Goal: Information Seeking & Learning: Learn about a topic

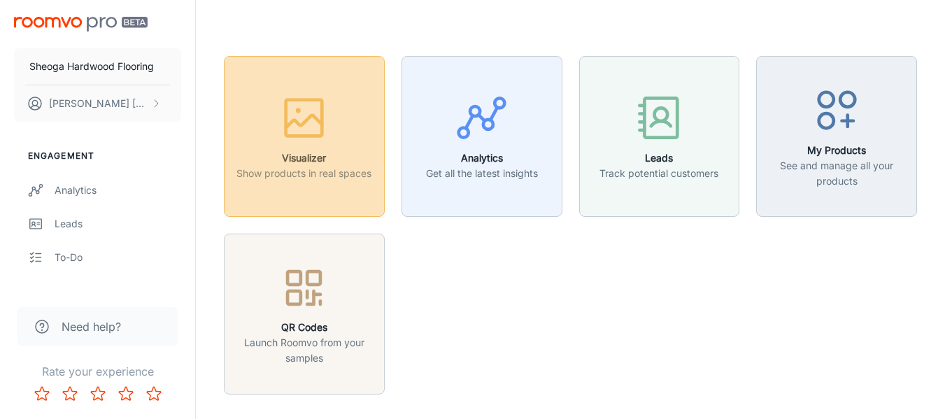
click at [338, 123] on div "button" at bounding box center [303, 121] width 135 height 58
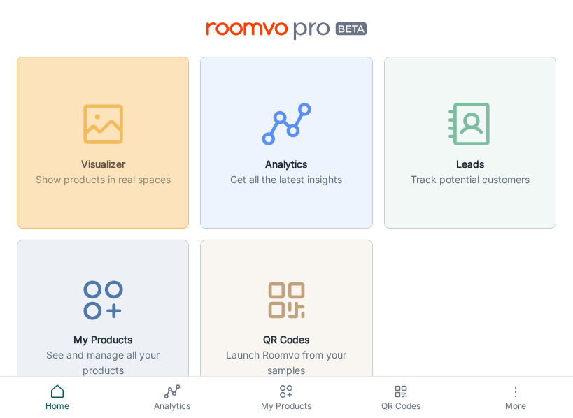
click at [74, 189] on button "Visualizer Show products in real spaces" at bounding box center [103, 143] width 172 height 172
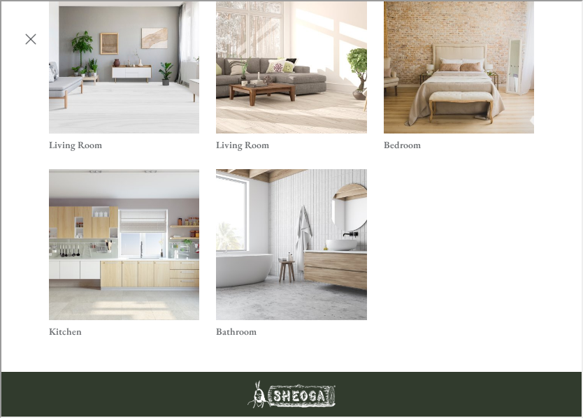
scroll to position [519, 0]
click at [242, 235] on img "Bathroom" at bounding box center [291, 244] width 152 height 152
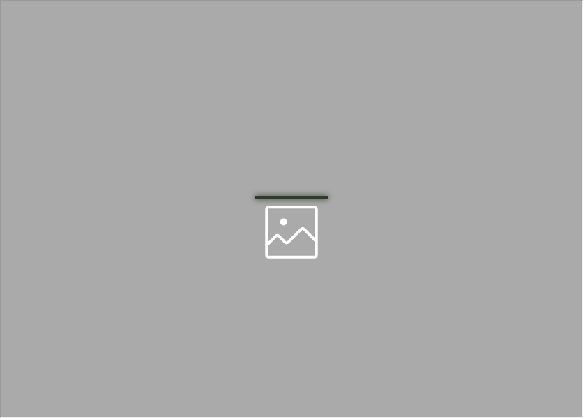
scroll to position [0, 0]
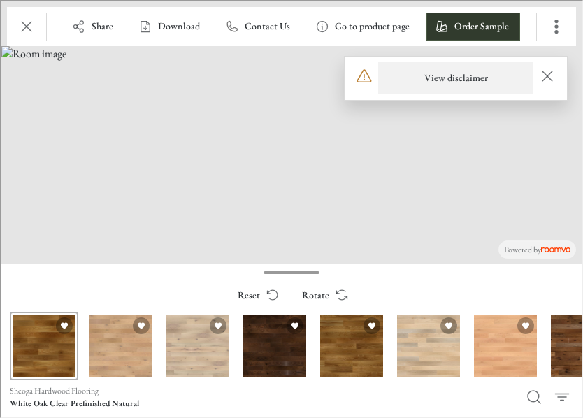
click at [457, 76] on h6 "View disclaimer" at bounding box center [455, 77] width 64 height 14
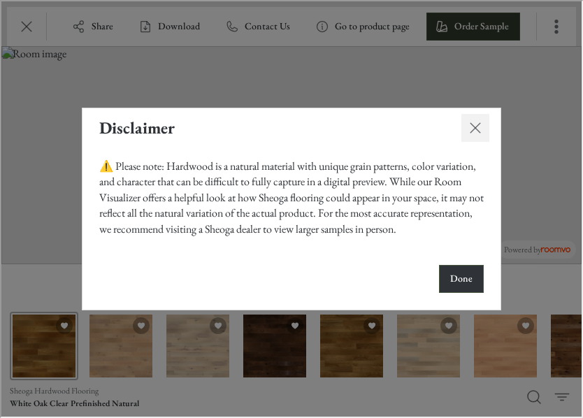
click at [473, 122] on icon "Close dialog" at bounding box center [474, 126] width 17 height 17
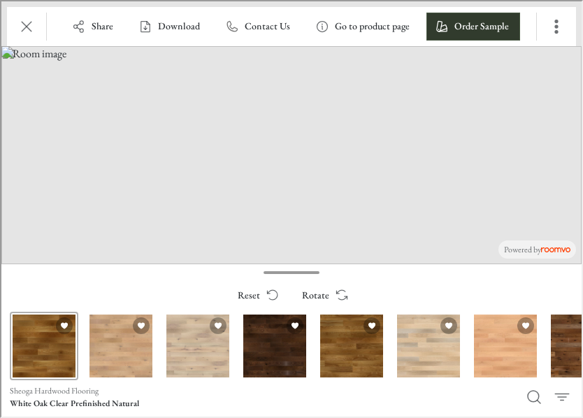
click at [126, 282] on div "Reset Rotate" at bounding box center [290, 294] width 580 height 28
click at [18, 16] on button "Exit" at bounding box center [25, 25] width 28 height 28
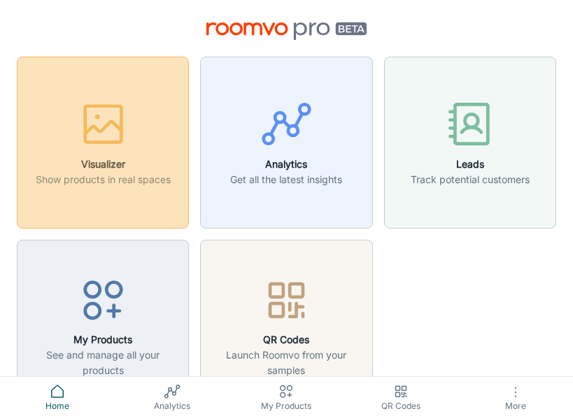
click at [119, 199] on button "Visualizer Show products in real spaces" at bounding box center [103, 143] width 172 height 172
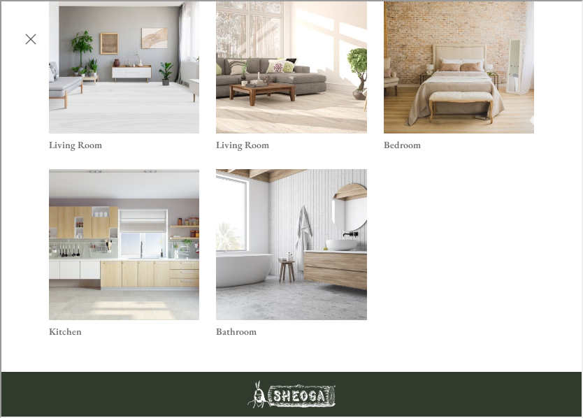
scroll to position [519, 0]
click at [419, 289] on ul "Living Room Living Room Bedroom Kitchen Bathroom" at bounding box center [290, 164] width 502 height 383
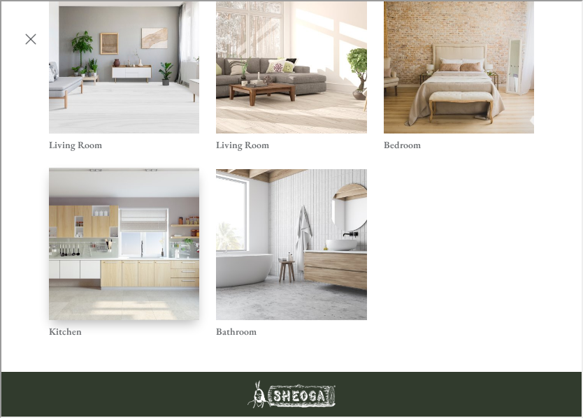
click at [134, 279] on img "Kitchen" at bounding box center [124, 242] width 152 height 153
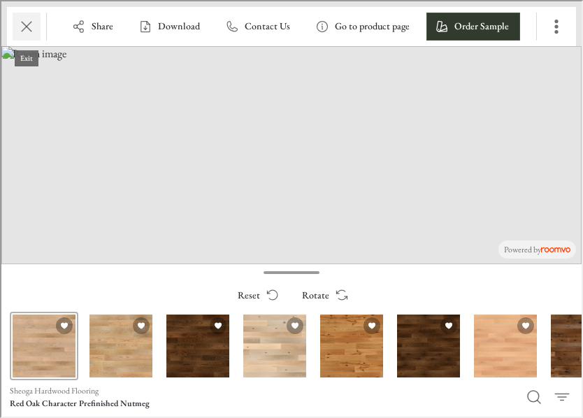
click at [23, 20] on icon "Exit" at bounding box center [25, 25] width 17 height 17
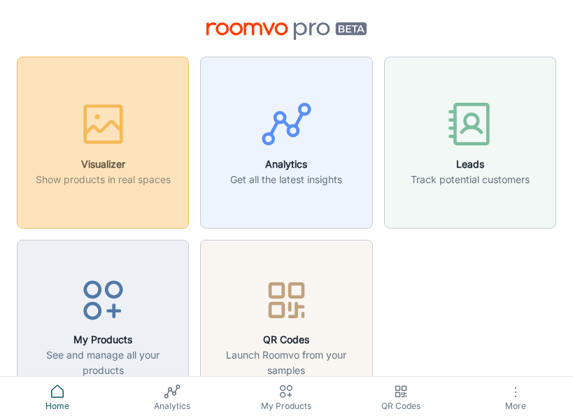
click at [60, 106] on div "button" at bounding box center [103, 127] width 135 height 58
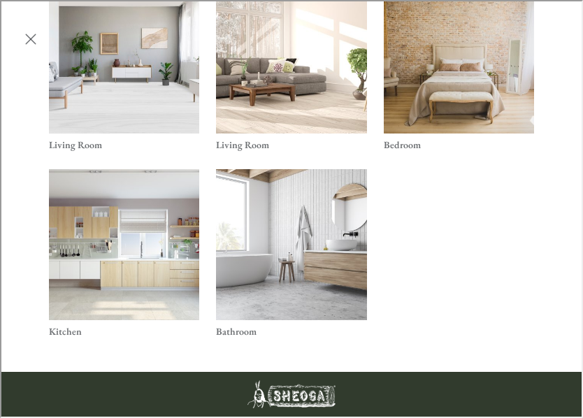
scroll to position [519, 0]
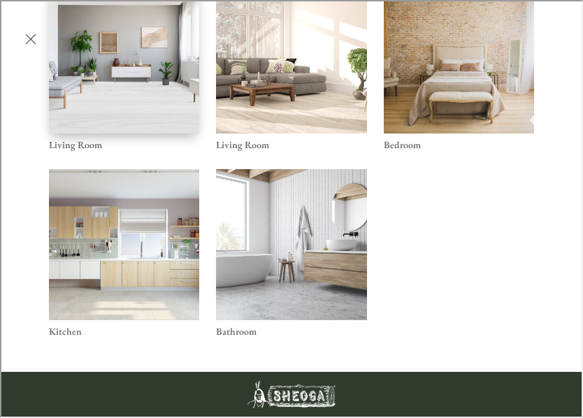
click at [143, 76] on img "Living Room" at bounding box center [124, 56] width 152 height 153
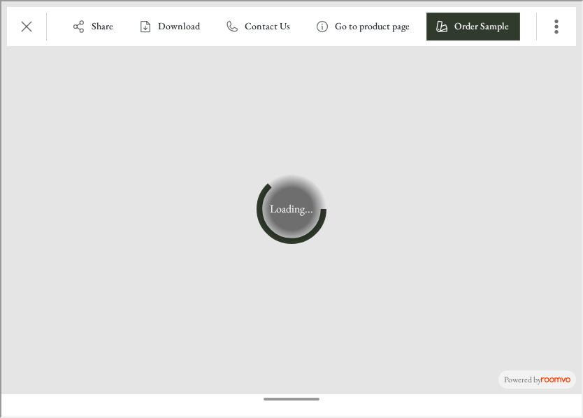
scroll to position [0, 0]
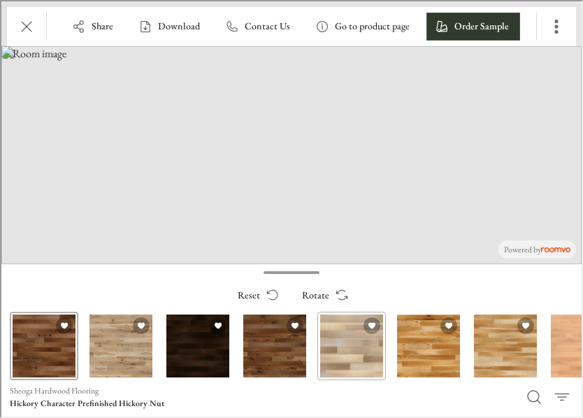
click at [341, 348] on div "Hickory Clear Unfinished" at bounding box center [350, 344] width 69 height 69
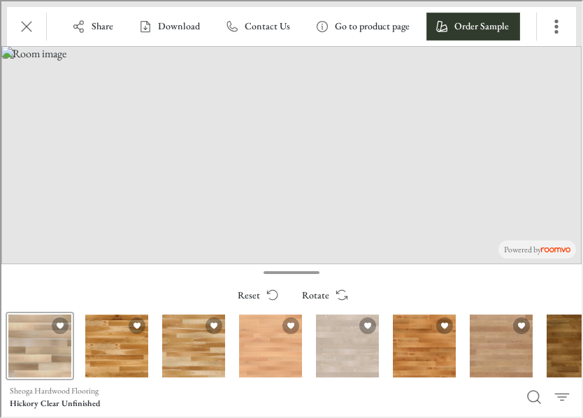
scroll to position [0, 313]
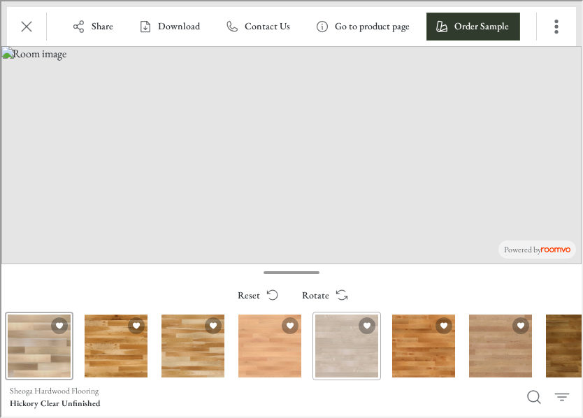
click at [334, 351] on div "White Oak Quartered & Rift Character Unfinished" at bounding box center [345, 344] width 69 height 69
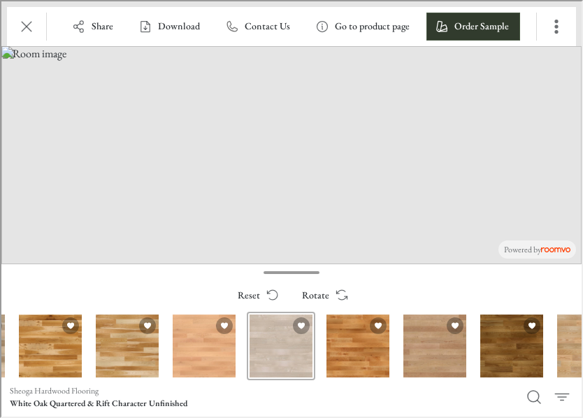
scroll to position [0, 379]
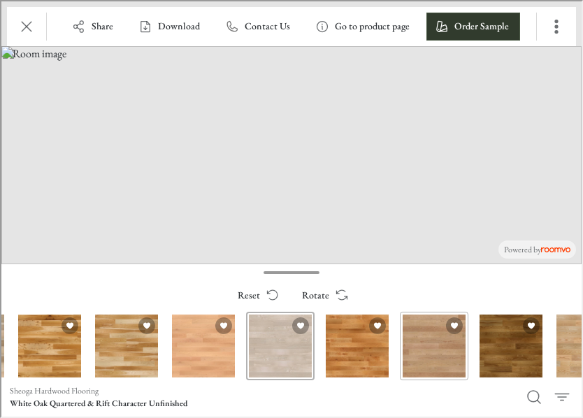
click at [419, 356] on div "Cherry Character Unfinished" at bounding box center [433, 344] width 69 height 69
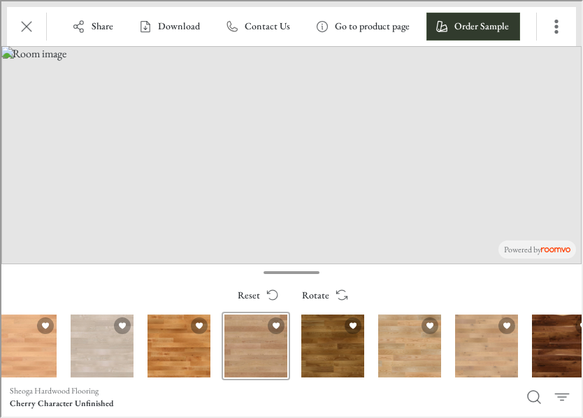
scroll to position [0, 559]
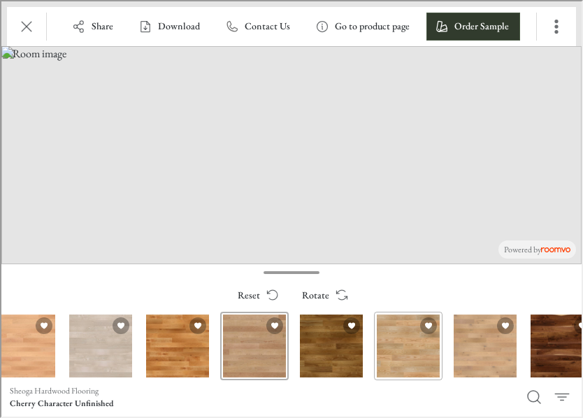
click at [401, 357] on div "Red Oak Clear Prefinished Natural" at bounding box center [407, 344] width 69 height 69
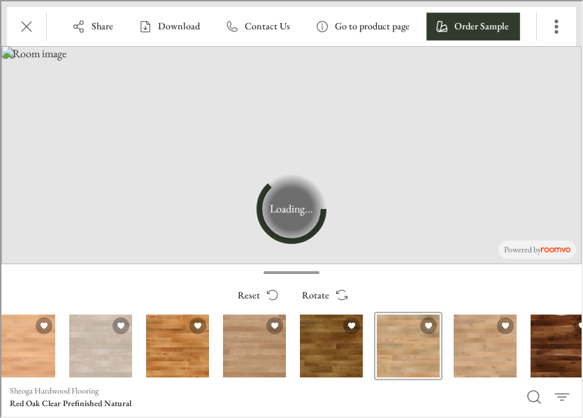
drag, startPoint x: 522, startPoint y: 367, endPoint x: 498, endPoint y: 364, distance: 24.7
click at [518, 364] on div "Applicable products" at bounding box center [556, 344] width 77 height 69
click at [498, 364] on div "White Oak Character Prefinished Caramel" at bounding box center [484, 344] width 69 height 69
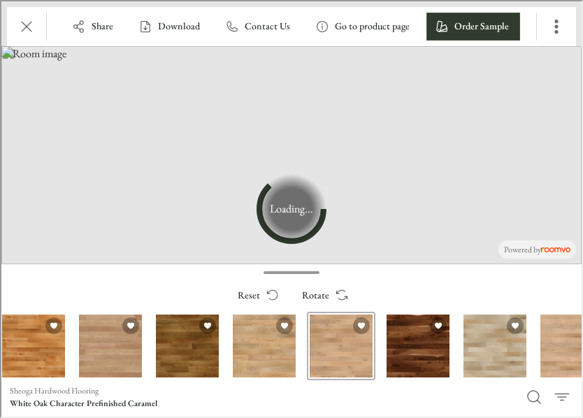
scroll to position [0, 703]
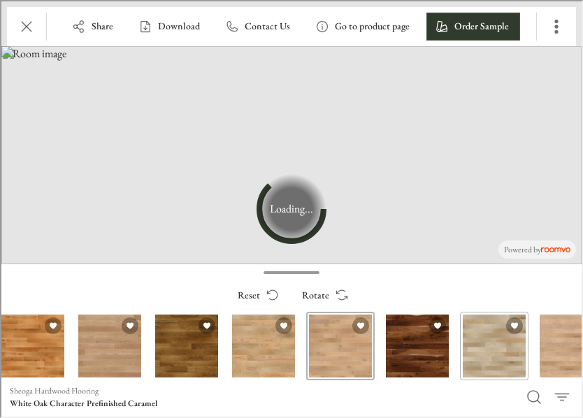
click at [489, 362] on div "Maple Clear Prefinished Natural" at bounding box center [493, 344] width 69 height 69
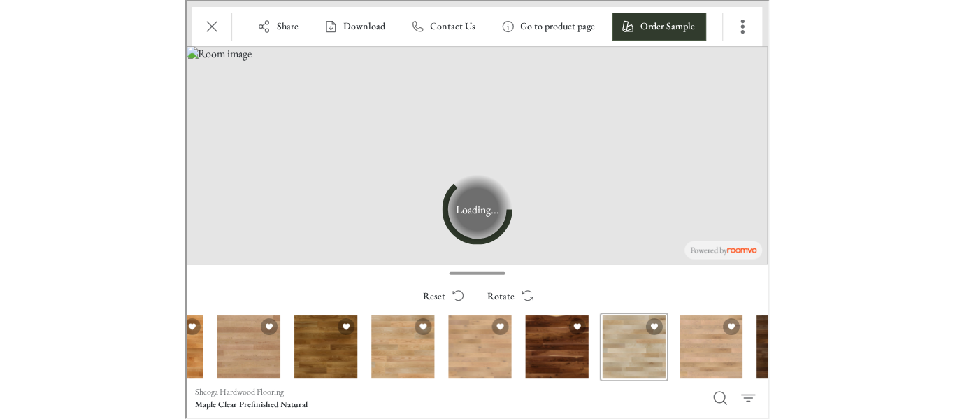
scroll to position [0, 752]
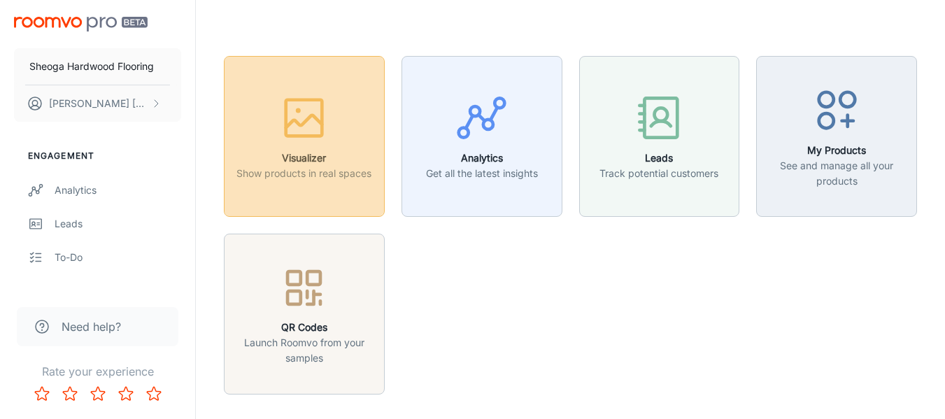
click at [336, 138] on div "button" at bounding box center [303, 121] width 135 height 58
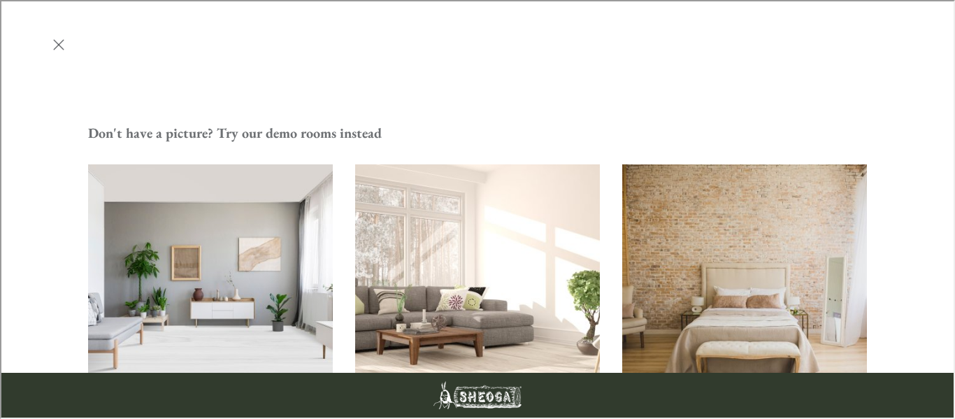
scroll to position [595, 0]
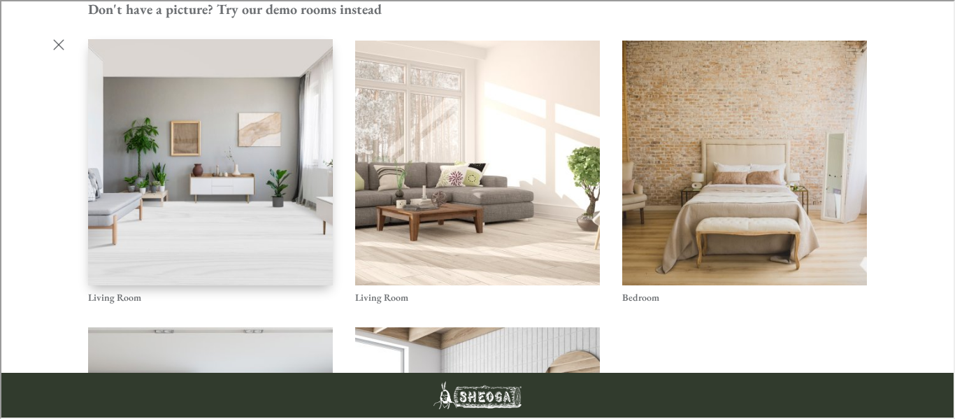
click at [168, 38] on img "Living Room" at bounding box center [210, 162] width 247 height 248
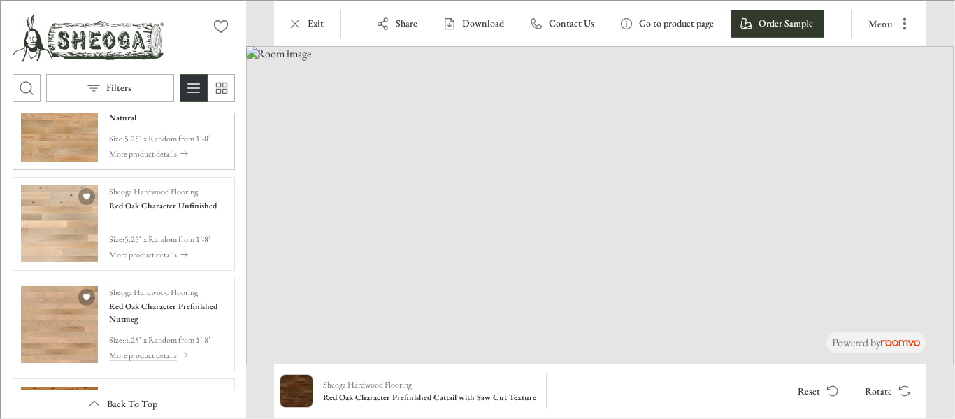
scroll to position [206, 0]
click at [69, 259] on img "See Red Oak Character Unfinished in the room" at bounding box center [58, 221] width 77 height 77
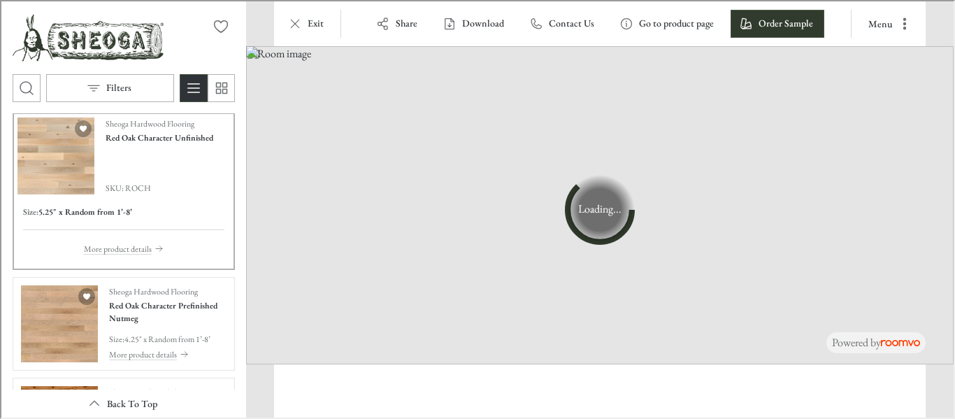
scroll to position [143, 0]
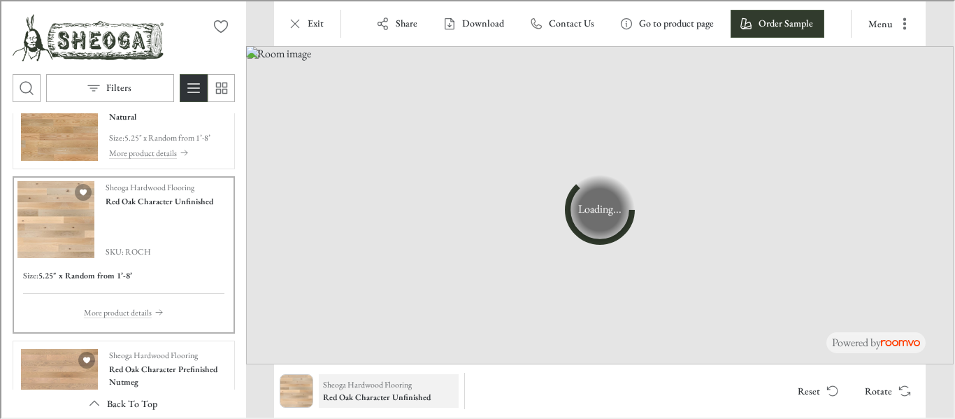
click at [390, 393] on h6 "Red Oak Character Unfinished" at bounding box center [387, 395] width 131 height 13
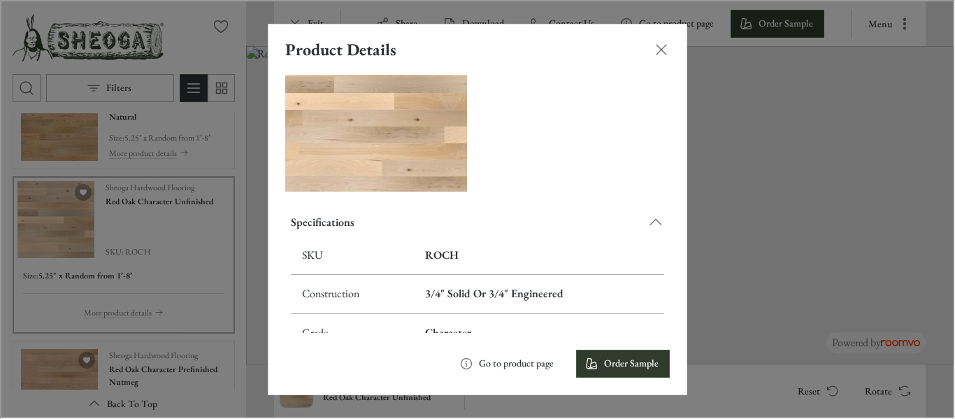
scroll to position [0, 0]
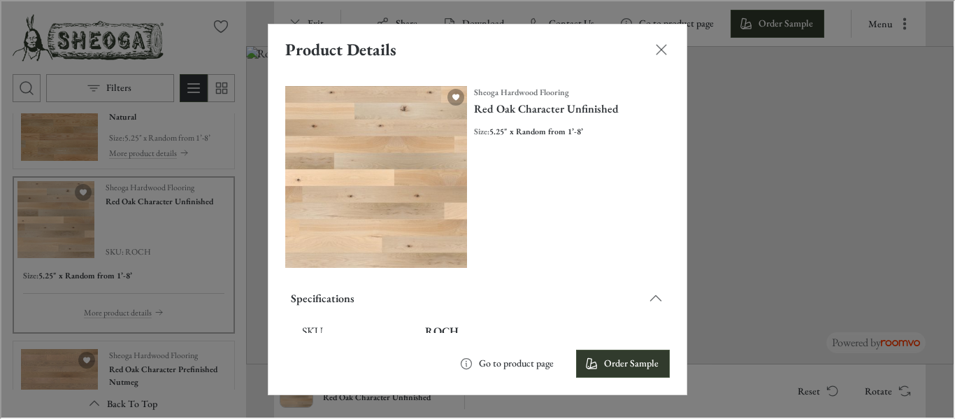
click at [255, 364] on div "Product Details Sheoga Hardwood Flooring Red Oak Character Unfinished Size : 5.…" at bounding box center [476, 208] width 952 height 416
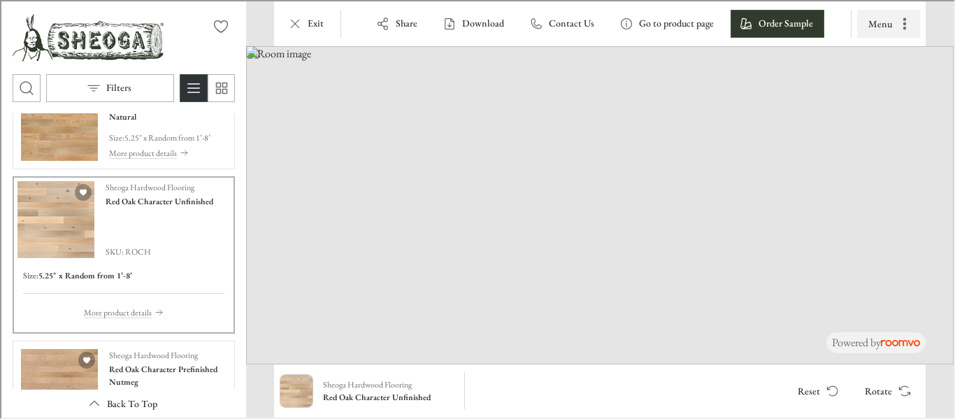
click at [894, 24] on button "Menu" at bounding box center [887, 22] width 63 height 28
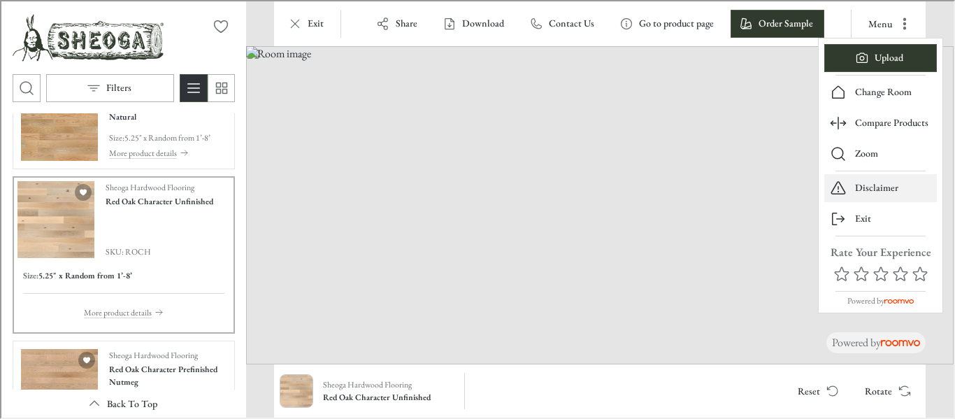
click at [870, 189] on p "Disclaimer" at bounding box center [875, 187] width 43 height 14
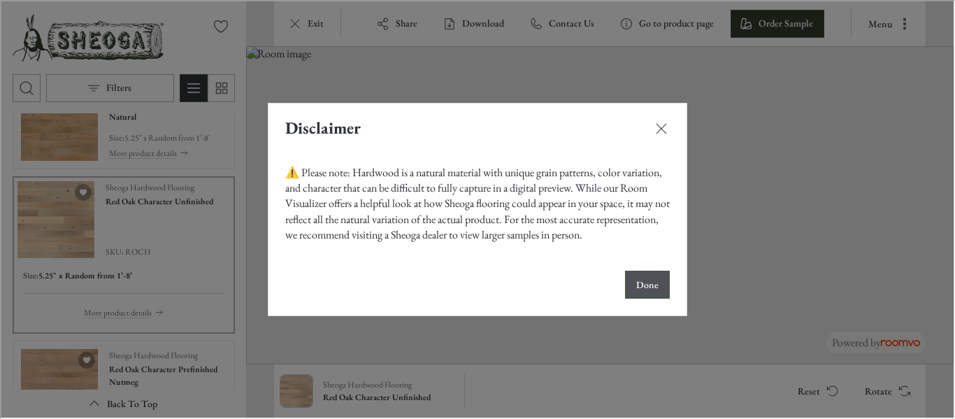
click at [638, 285] on p "Done" at bounding box center [646, 284] width 22 height 14
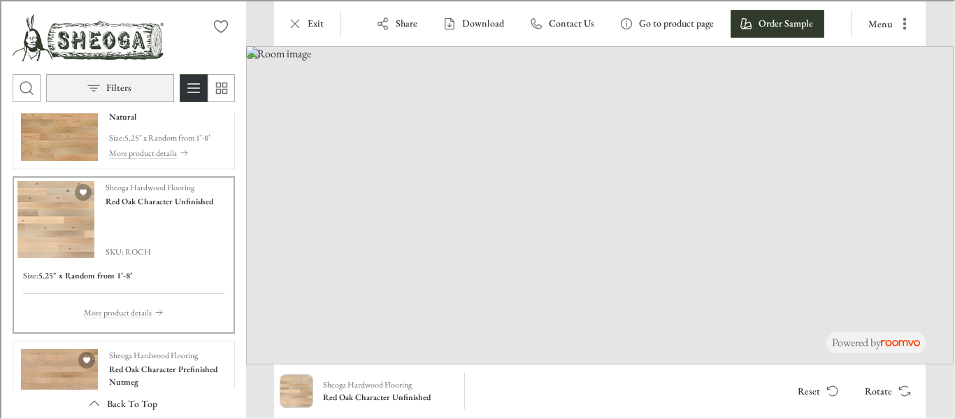
click at [92, 82] on icon "Open the filters menu" at bounding box center [92, 87] width 14 height 14
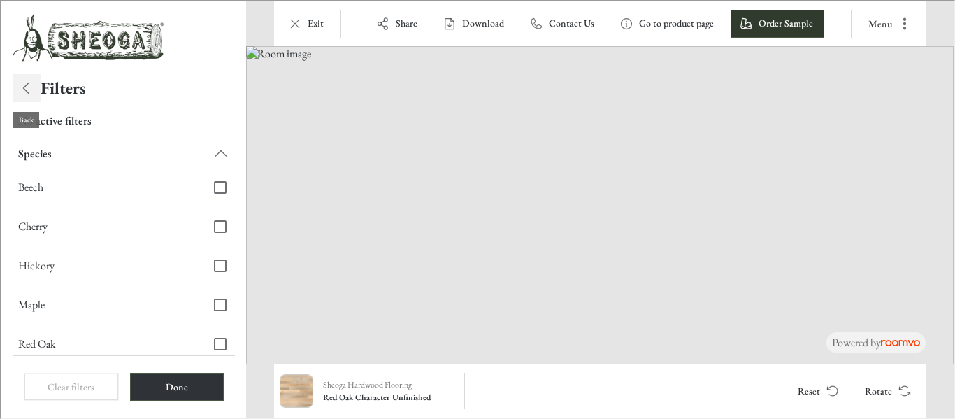
click at [29, 85] on icon "Back" at bounding box center [25, 86] width 17 height 17
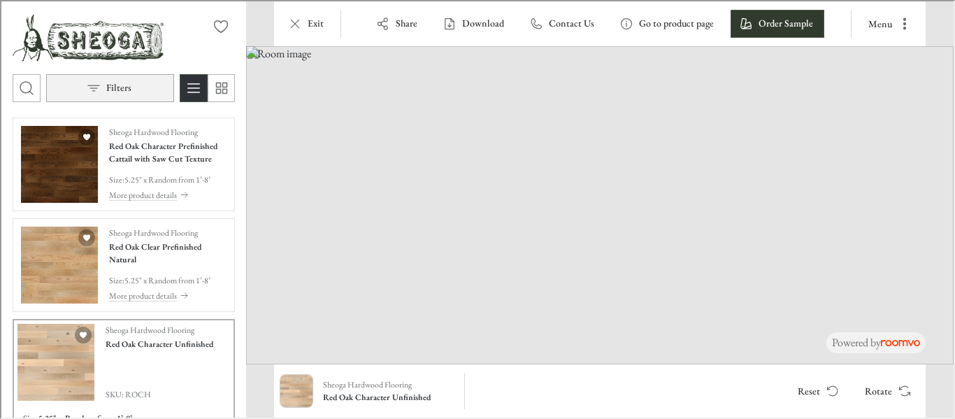
click at [117, 87] on p "Filters" at bounding box center [117, 87] width 25 height 14
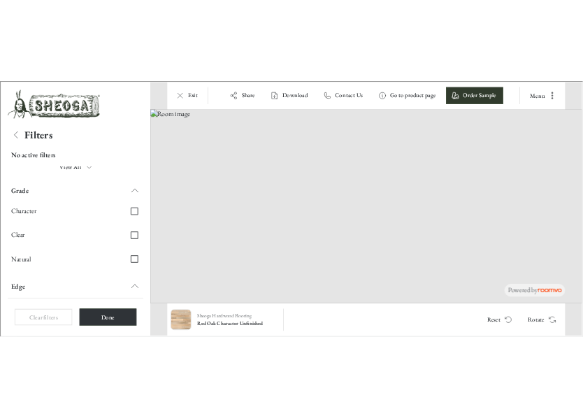
scroll to position [238, 0]
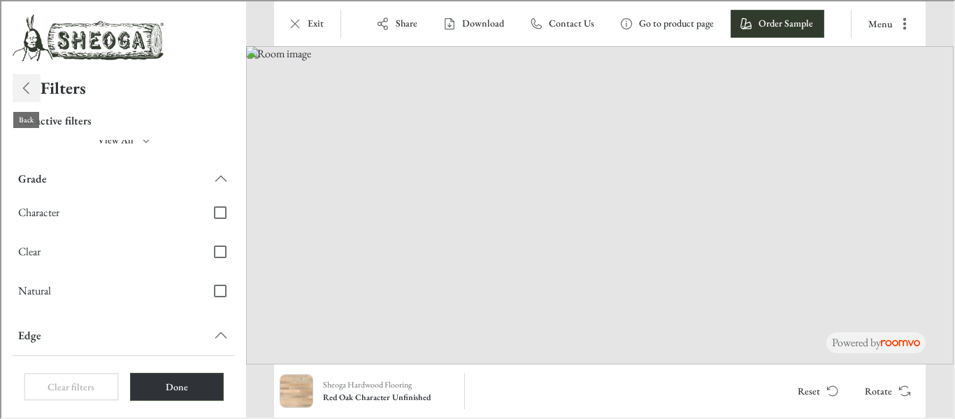
click at [22, 85] on icon "Back" at bounding box center [25, 86] width 17 height 17
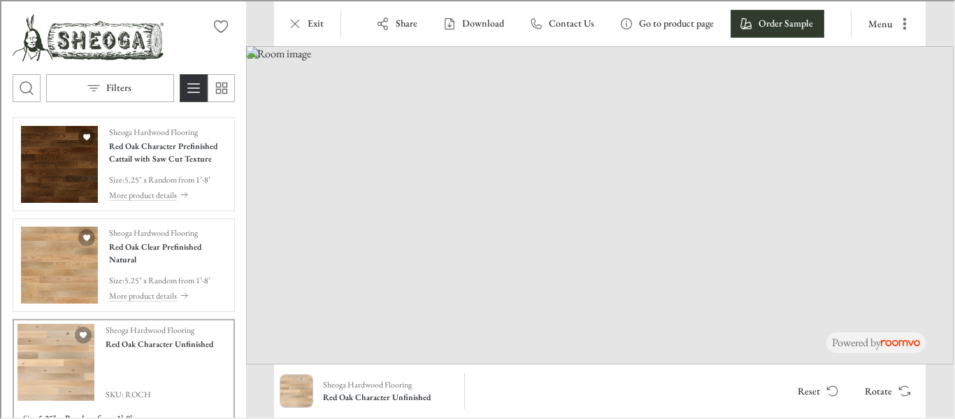
click at [276, 208] on img at bounding box center [599, 204] width 708 height 318
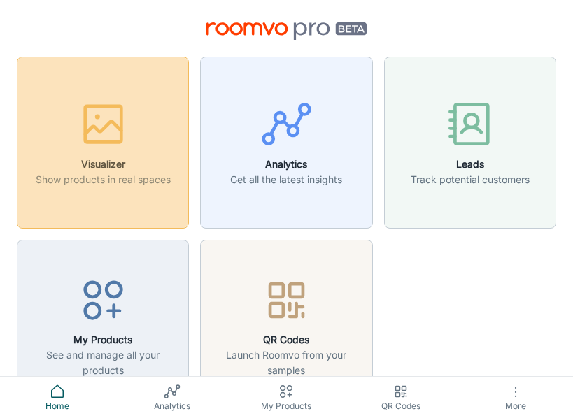
click at [139, 157] on h6 "Visualizer" at bounding box center [103, 164] width 135 height 15
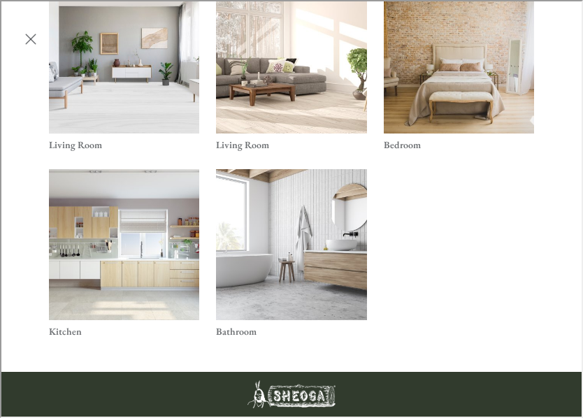
scroll to position [519, 0]
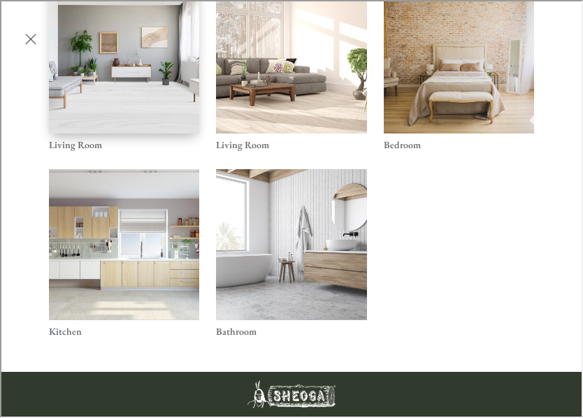
click at [163, 83] on img "Living Room" at bounding box center [124, 56] width 152 height 153
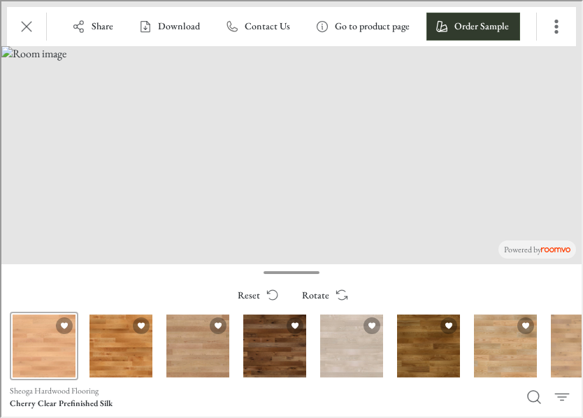
click at [55, 354] on div "Cherry Clear Prefinished Silk" at bounding box center [42, 344] width 69 height 69
click at [20, 30] on icon "Exit" at bounding box center [25, 25] width 17 height 17
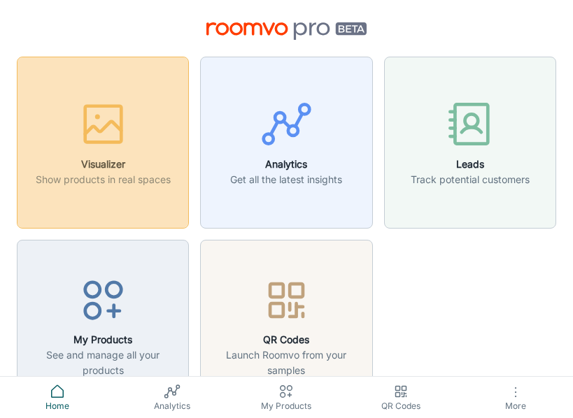
click at [74, 115] on div "button" at bounding box center [103, 127] width 135 height 58
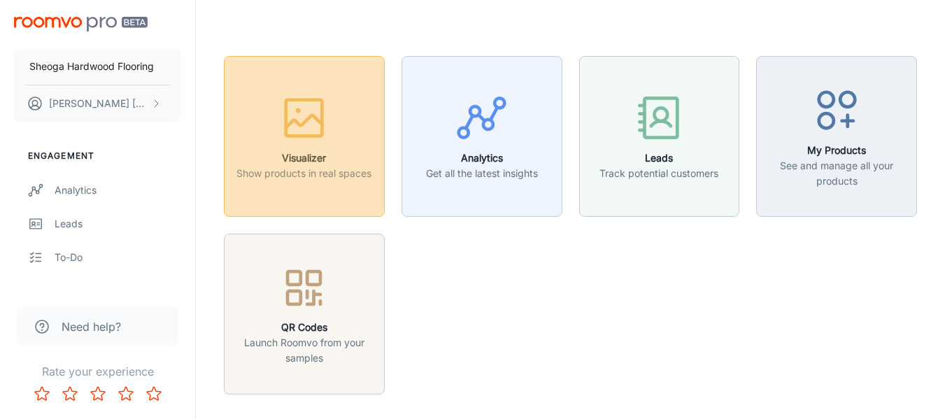
click at [305, 166] on p "Show products in real spaces" at bounding box center [303, 173] width 135 height 15
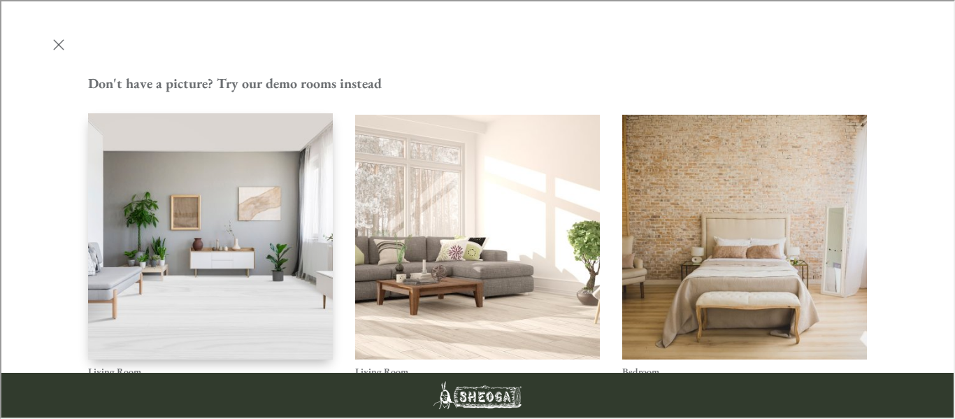
scroll to position [523, 0]
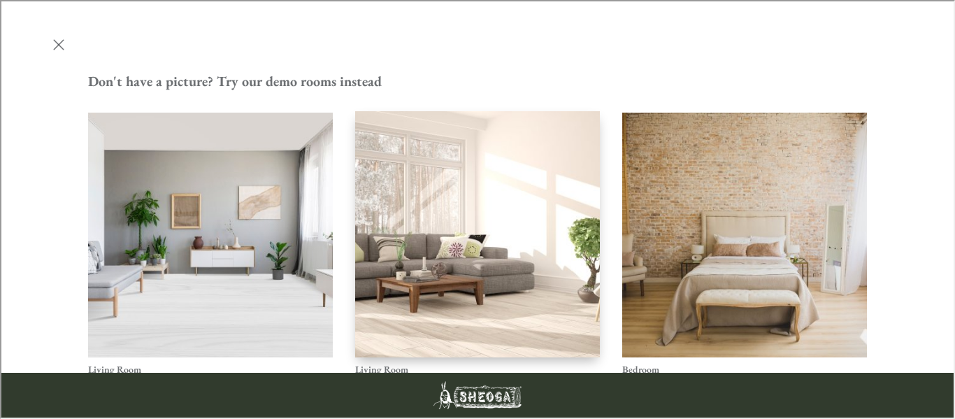
click at [429, 110] on img "Living Room" at bounding box center [477, 234] width 247 height 248
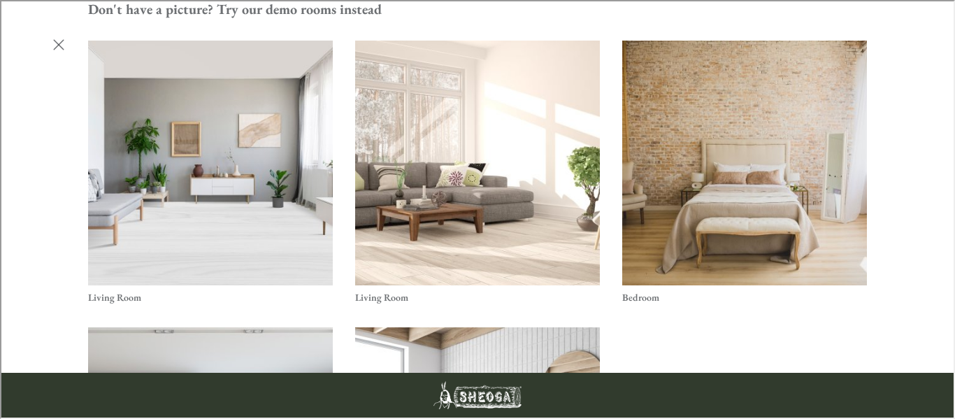
scroll to position [522, 0]
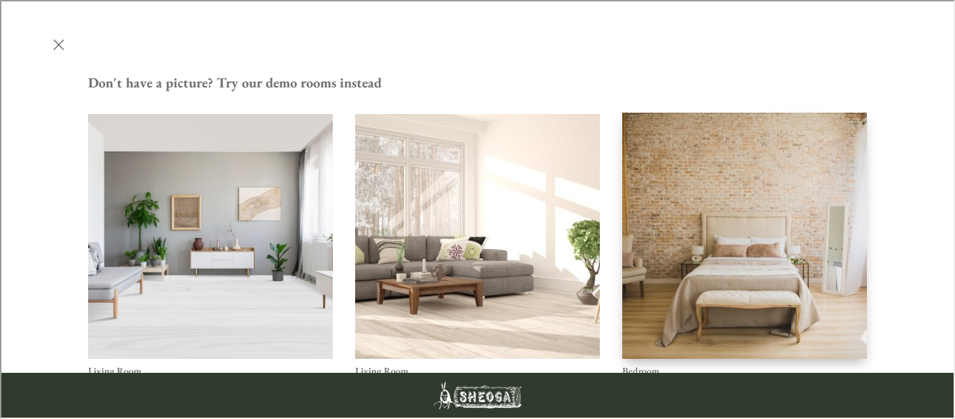
click at [731, 111] on img "Bedroom" at bounding box center [744, 235] width 247 height 248
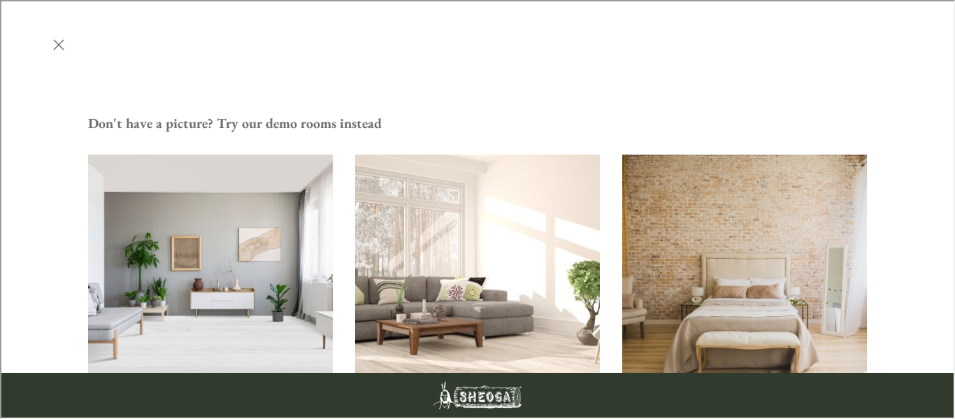
scroll to position [578, 0]
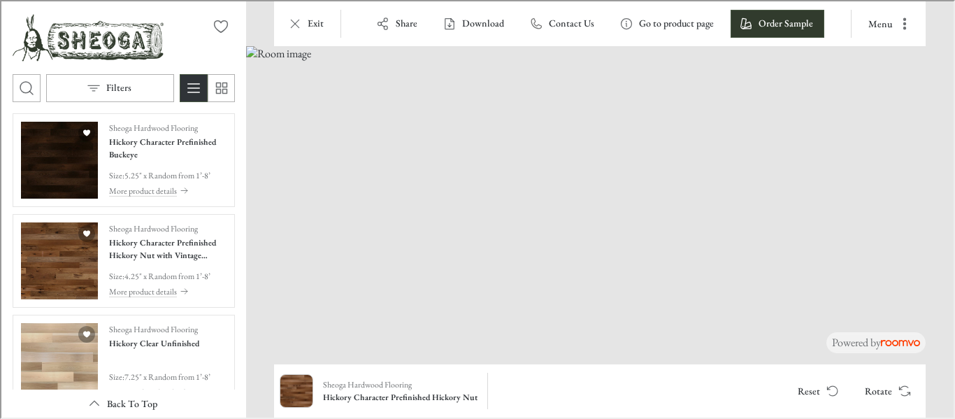
scroll to position [270, 0]
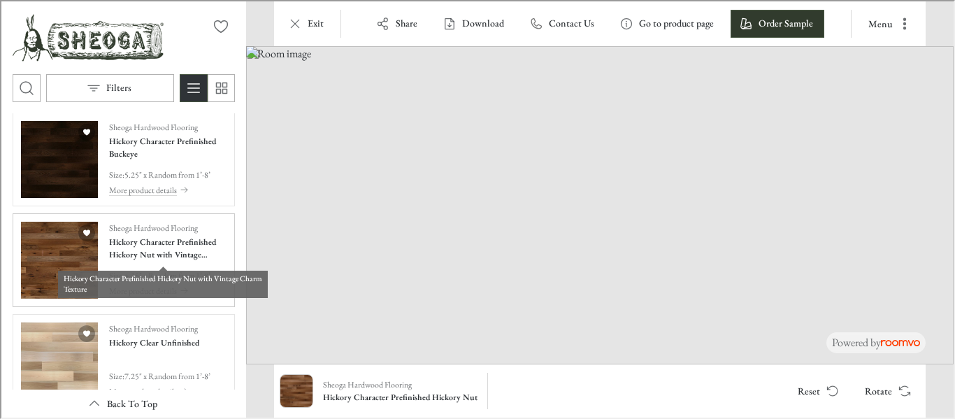
click at [119, 255] on h4 "Hickory Character Prefinished Hickory Nut with Vintage Charm Texture" at bounding box center [166, 246] width 117 height 25
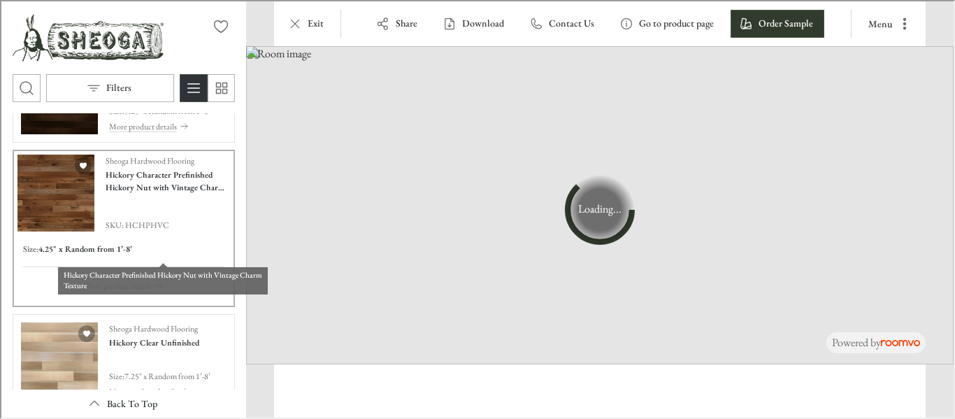
scroll to position [206, 0]
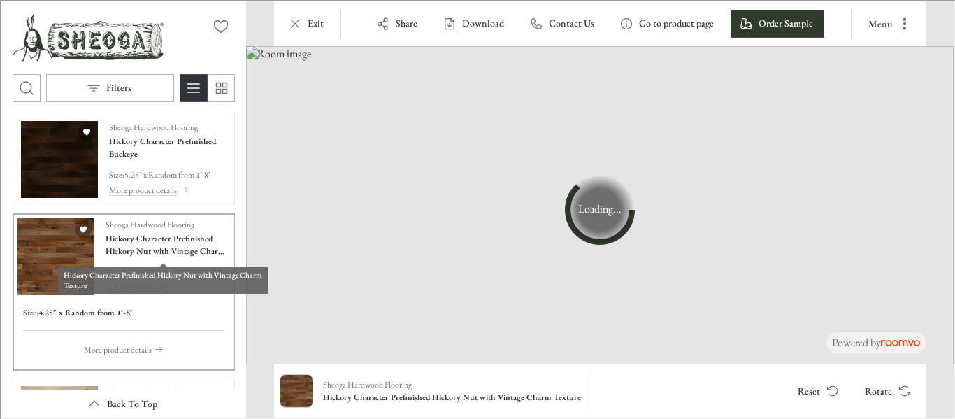
click at [119, 255] on h4 "Hickory Character Prefinished Hickory Nut with Vintage Charm Texture" at bounding box center [166, 243] width 124 height 25
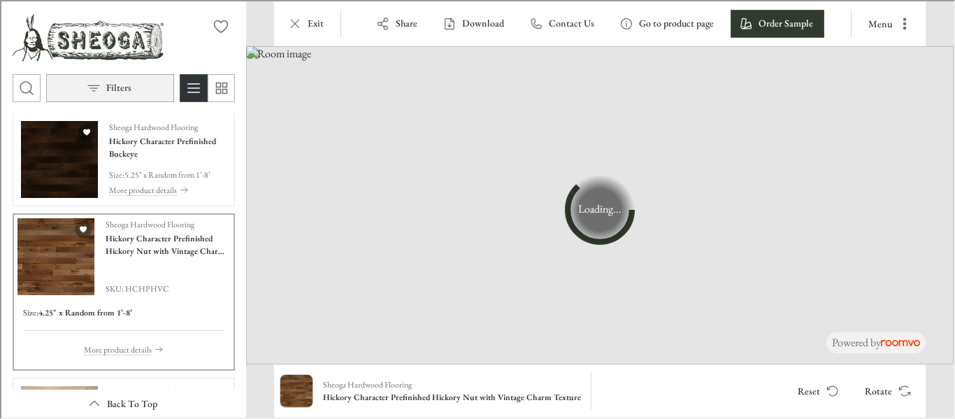
click at [117, 84] on p "Filters" at bounding box center [117, 87] width 25 height 14
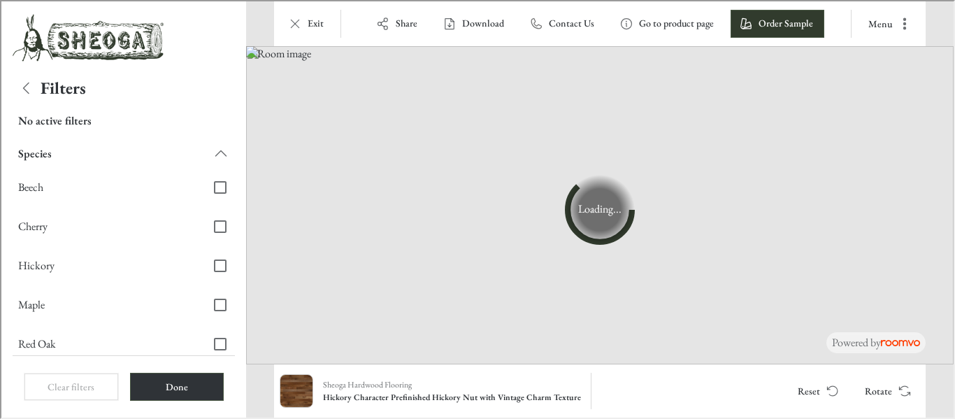
scroll to position [0, 0]
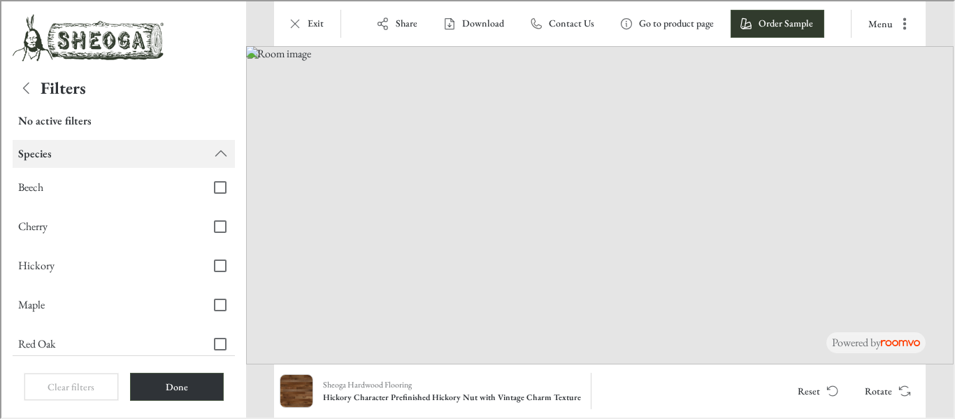
click at [211, 154] on icon "Filters menu" at bounding box center [219, 152] width 17 height 17
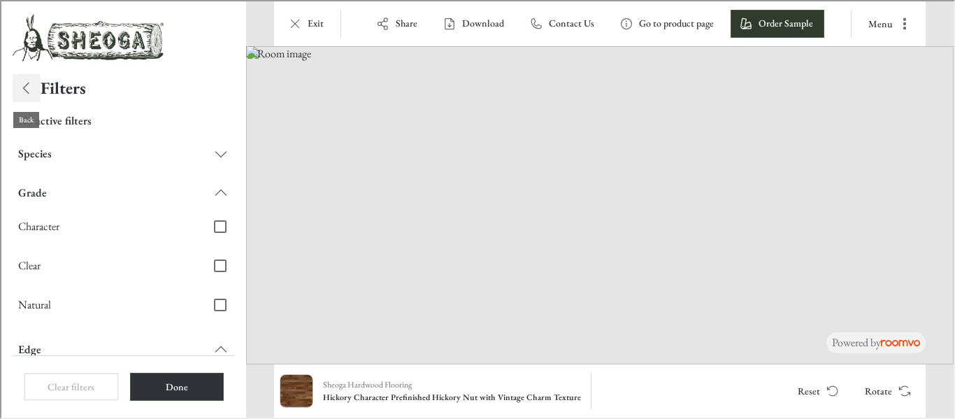
click at [24, 86] on icon "Back" at bounding box center [25, 86] width 17 height 17
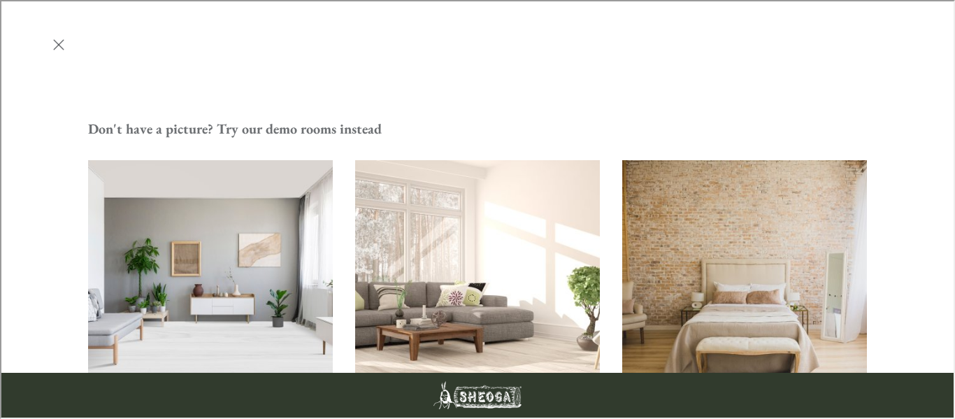
scroll to position [595, 0]
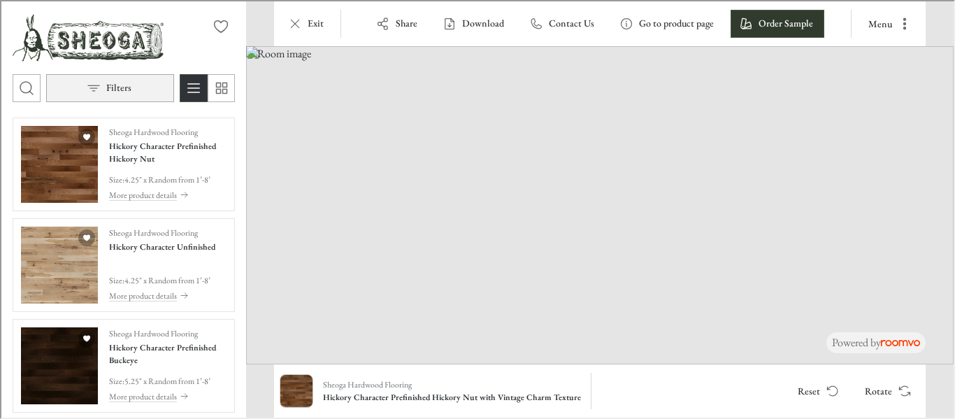
click at [110, 84] on p "Filters" at bounding box center [117, 87] width 25 height 14
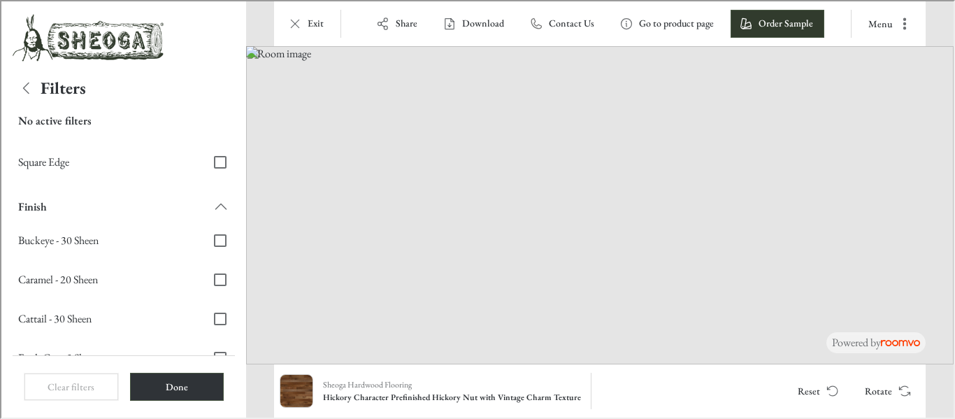
scroll to position [573, 0]
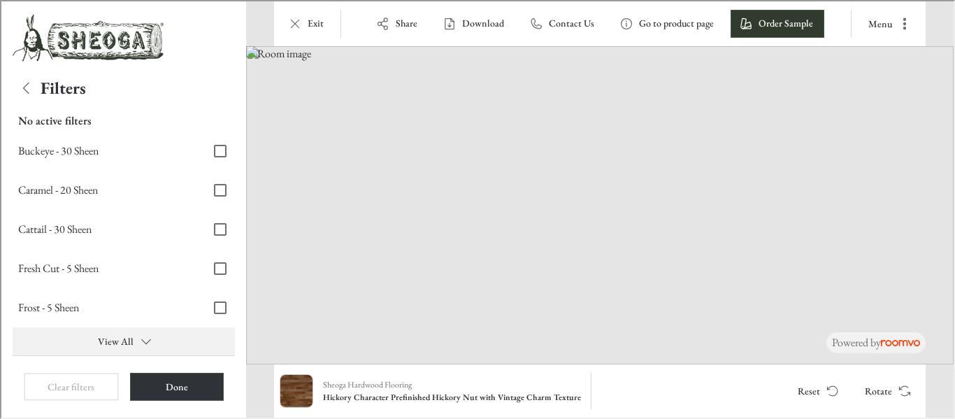
click at [114, 340] on button "View All" at bounding box center [122, 340] width 222 height 28
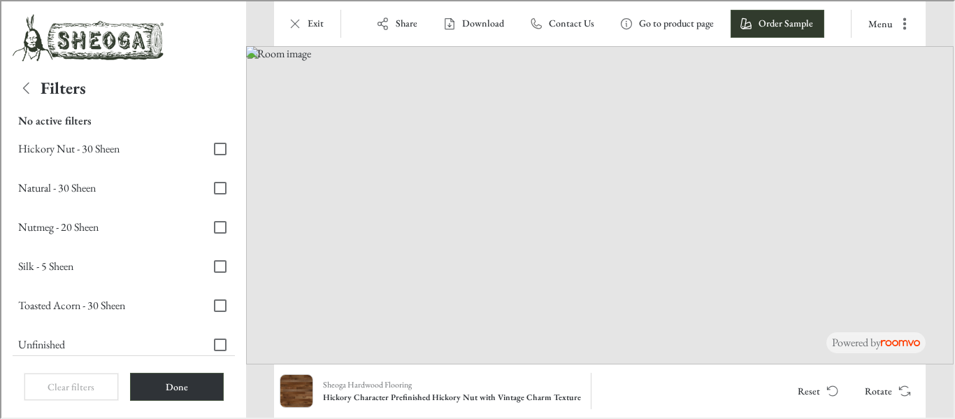
scroll to position [780, 0]
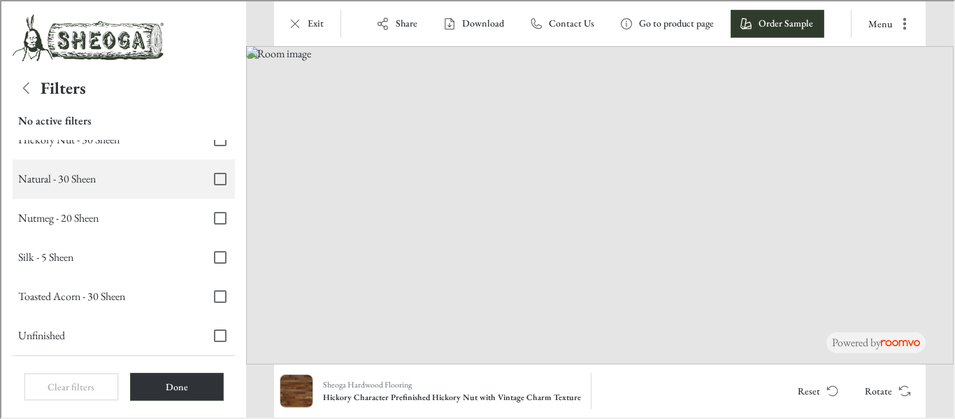
click at [220, 176] on input "Natural - 30 Sheen" at bounding box center [218, 177] width 29 height 29
checkbox input "true"
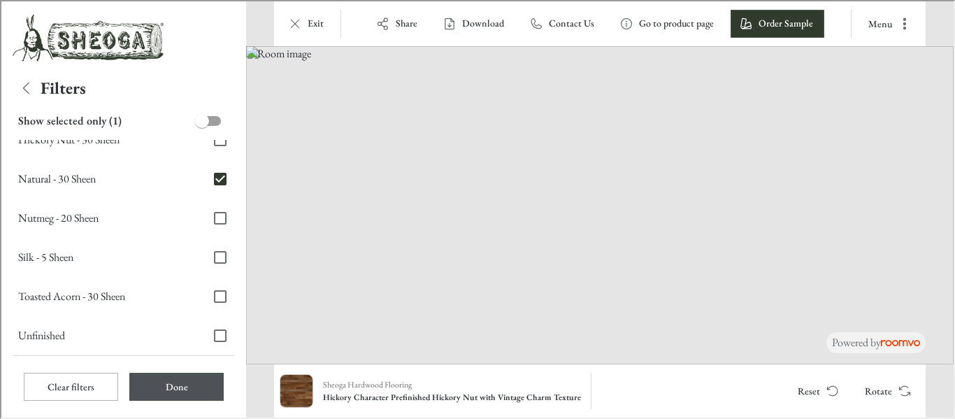
click at [171, 392] on button "Done" at bounding box center [175, 385] width 94 height 28
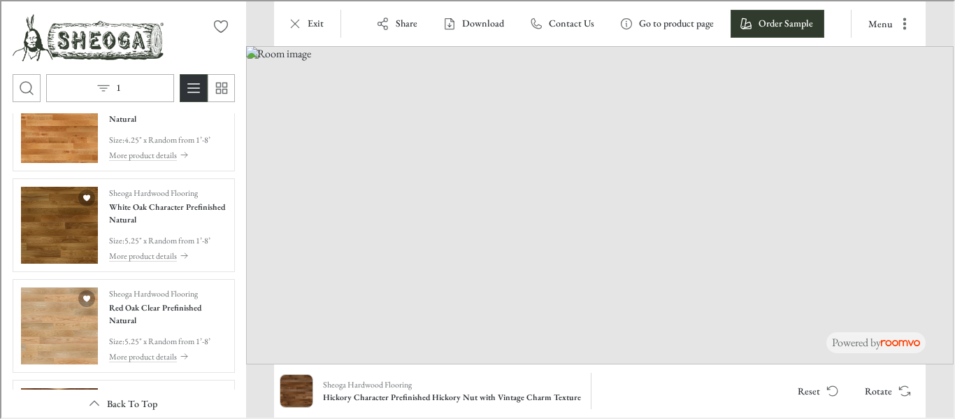
scroll to position [0, 0]
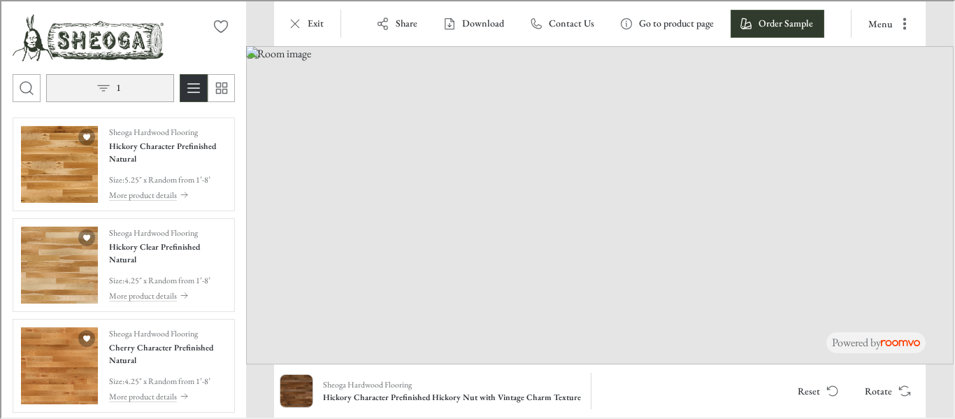
click at [120, 87] on button "1" at bounding box center [109, 87] width 128 height 28
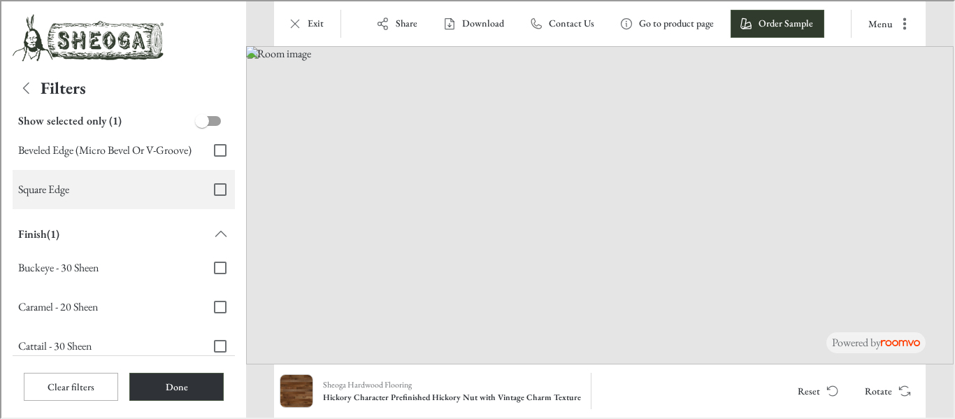
scroll to position [573, 0]
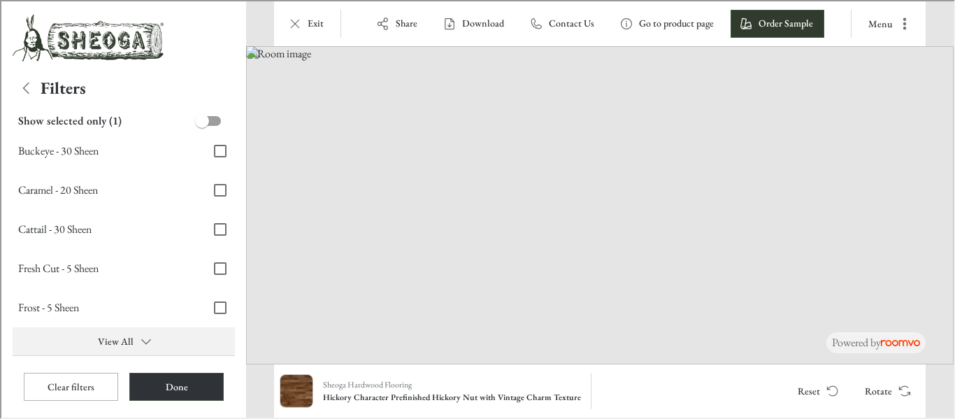
click at [109, 343] on button "View All" at bounding box center [122, 340] width 222 height 28
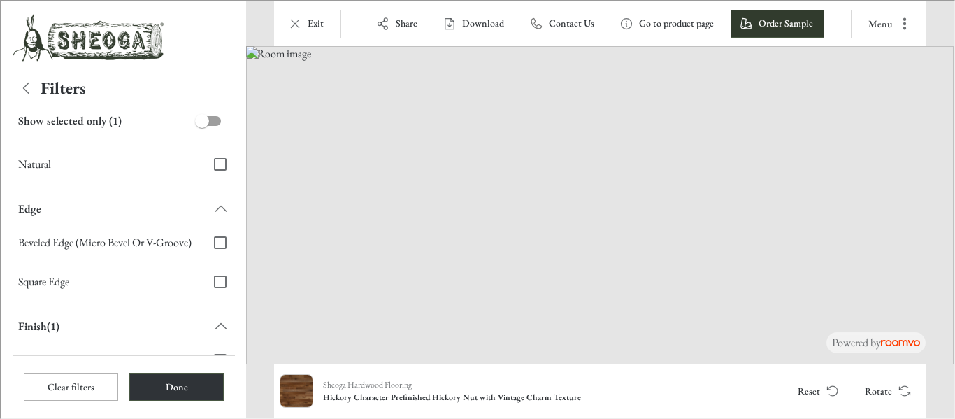
scroll to position [364, 0]
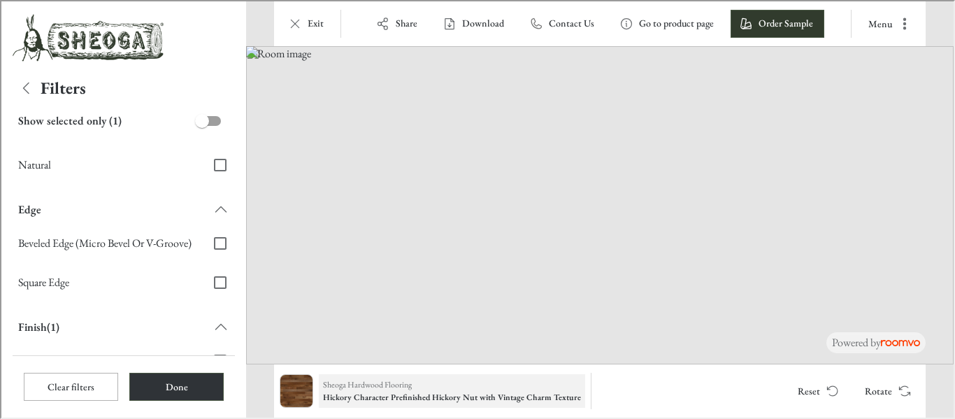
click at [436, 394] on h6 "Hickory Character Prefinished Hickory Nut with Vintage Charm Texture" at bounding box center [451, 395] width 258 height 13
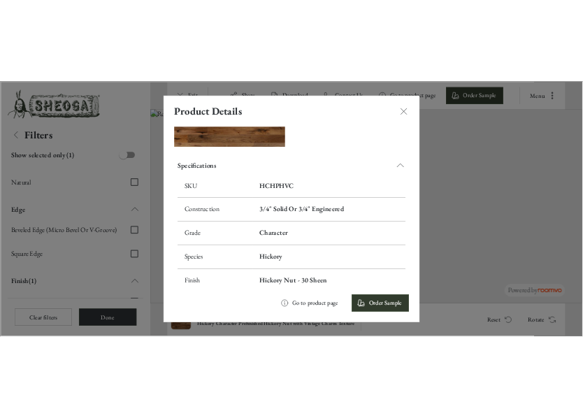
scroll to position [218, 0]
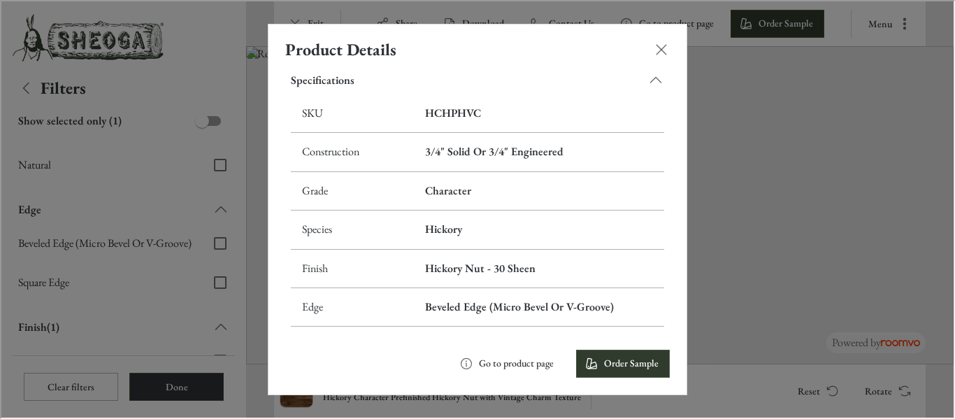
click at [874, 251] on div "Product Details Sheoga Hardwood Flooring Hickory Character Prefinished Hickory …" at bounding box center [476, 208] width 952 height 416
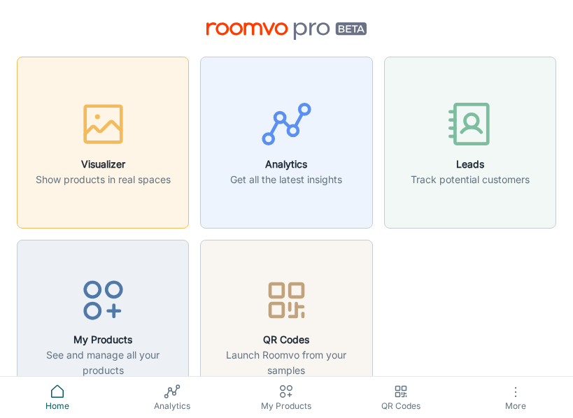
click at [80, 192] on button "Visualizer Show products in real spaces" at bounding box center [103, 143] width 172 height 172
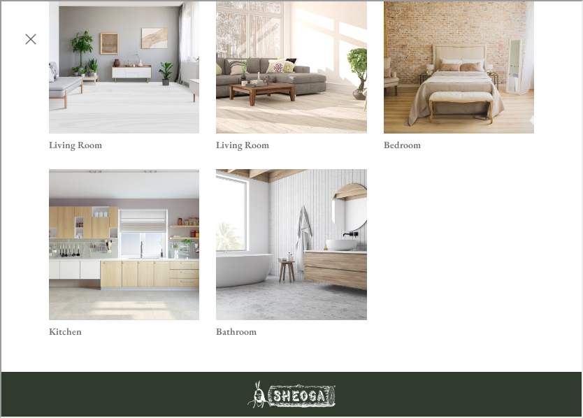
scroll to position [519, 0]
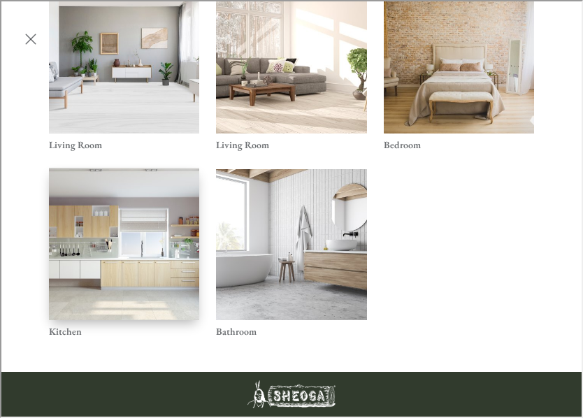
click at [110, 292] on img "Kitchen" at bounding box center [124, 242] width 152 height 153
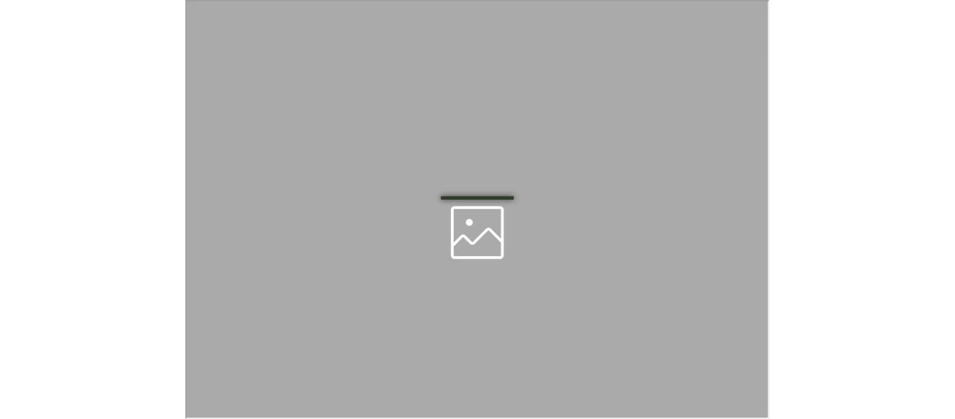
scroll to position [0, 0]
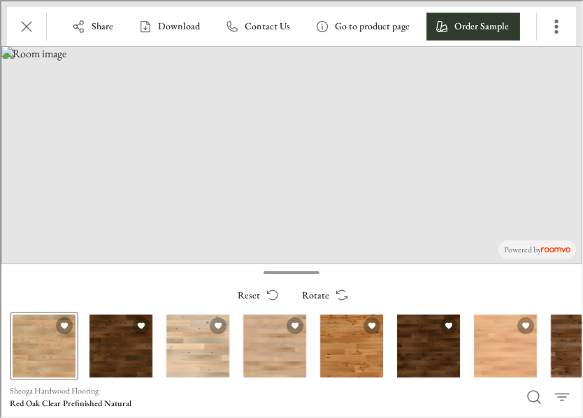
click at [48, 357] on div "Red Oak Clear Prefinished Natural" at bounding box center [42, 344] width 69 height 69
click at [126, 369] on div "Red Oak Character Prefinished Cattail with Saw Cut Texture" at bounding box center [119, 344] width 69 height 69
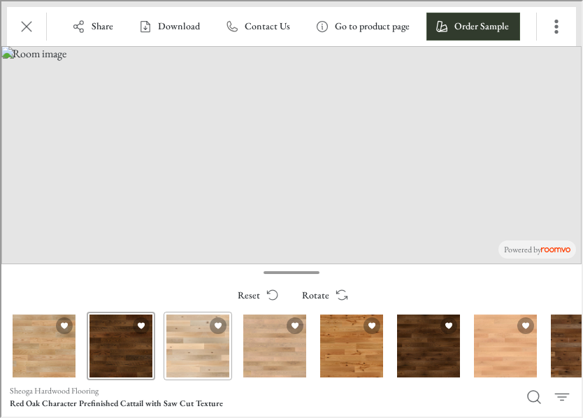
click at [201, 354] on div "Red Oak Character Unfinished" at bounding box center [196, 344] width 69 height 69
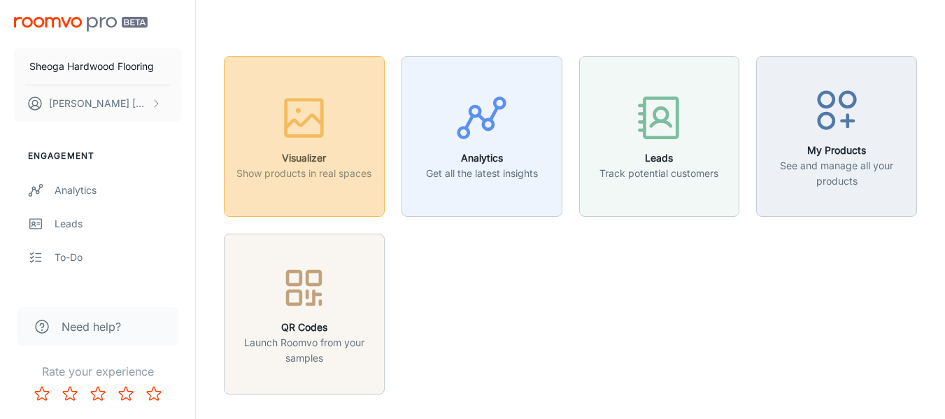
click at [273, 166] on p "Show products in real spaces" at bounding box center [303, 173] width 135 height 15
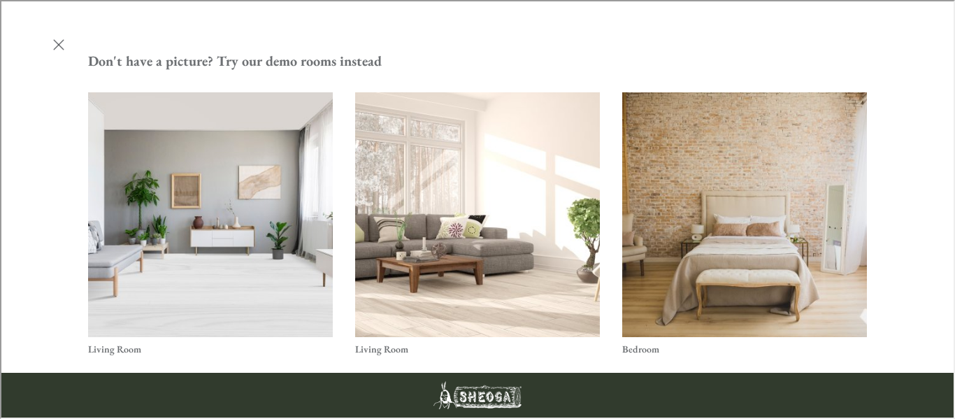
scroll to position [545, 0]
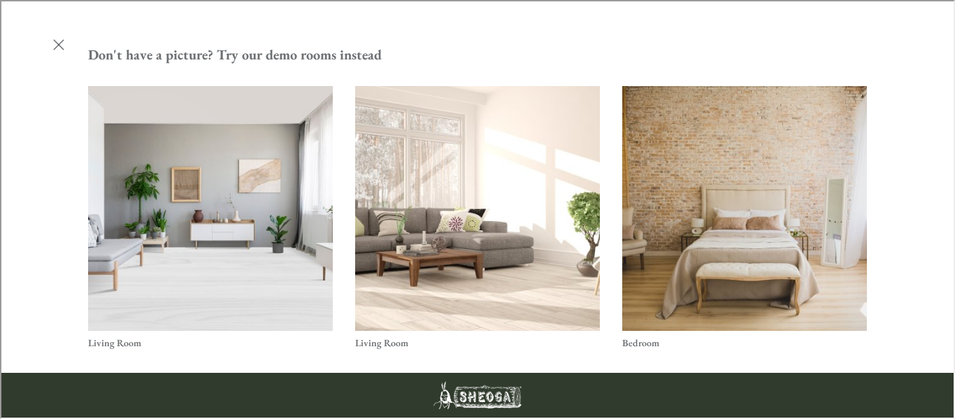
scroll to position [595, 0]
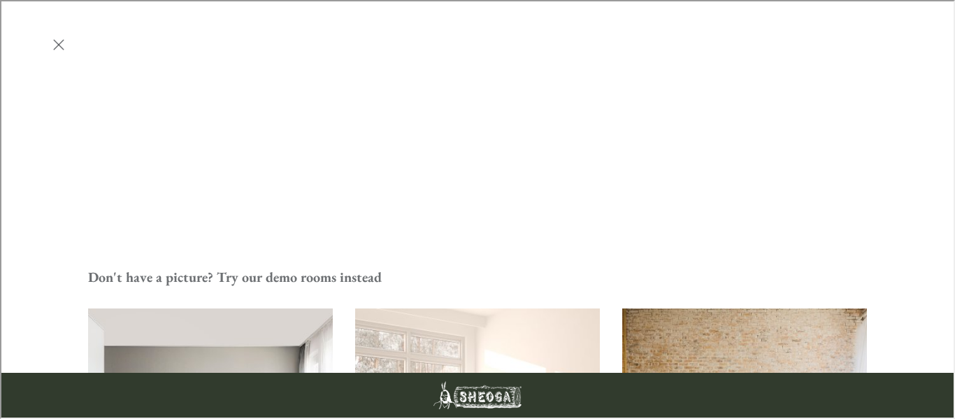
scroll to position [289, 0]
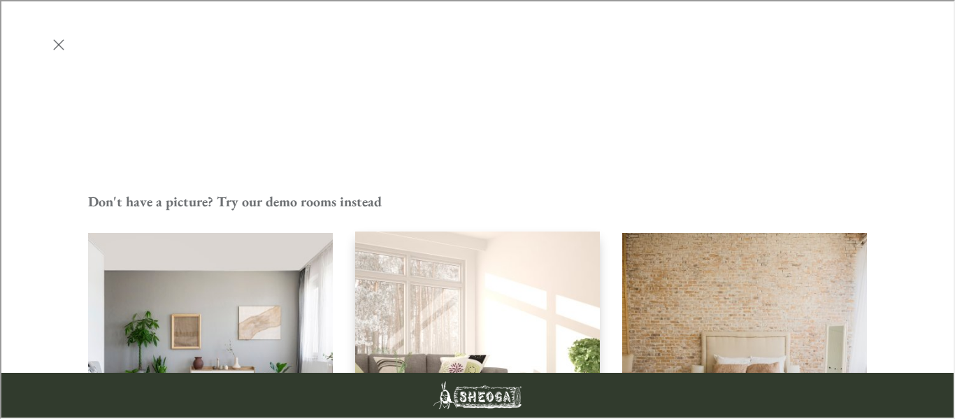
scroll to position [403, 0]
click at [454, 229] on img "Living Room" at bounding box center [477, 353] width 247 height 248
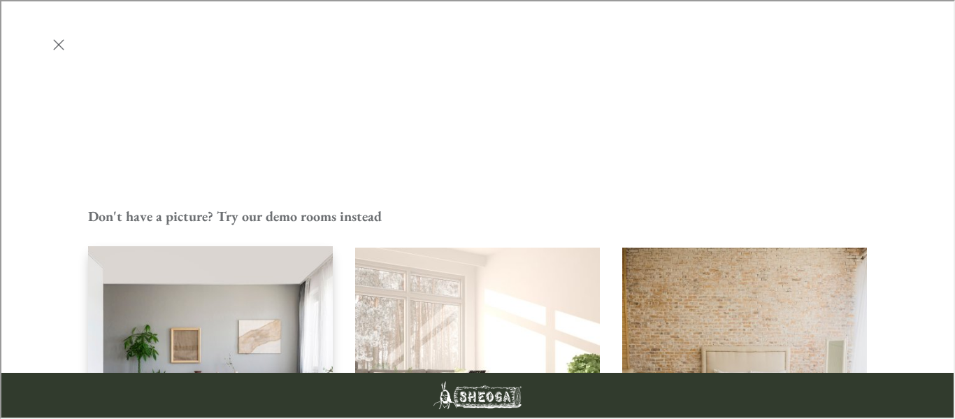
scroll to position [389, 0]
click at [202, 244] on img "Living Room" at bounding box center [210, 368] width 247 height 248
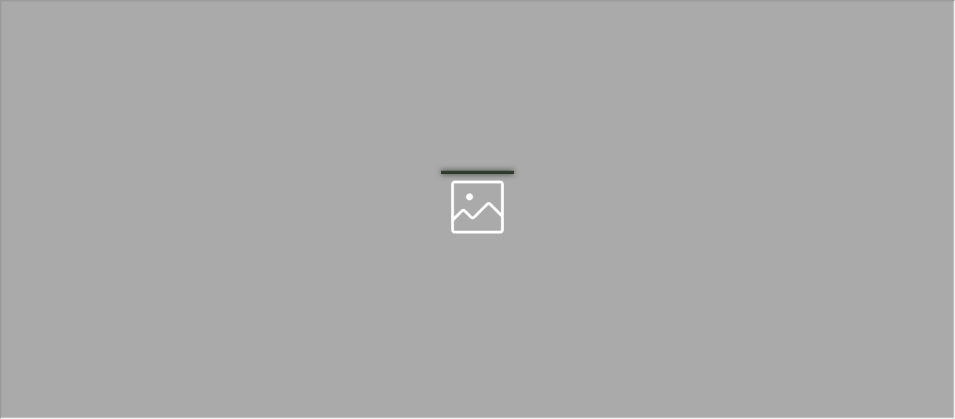
scroll to position [0, 0]
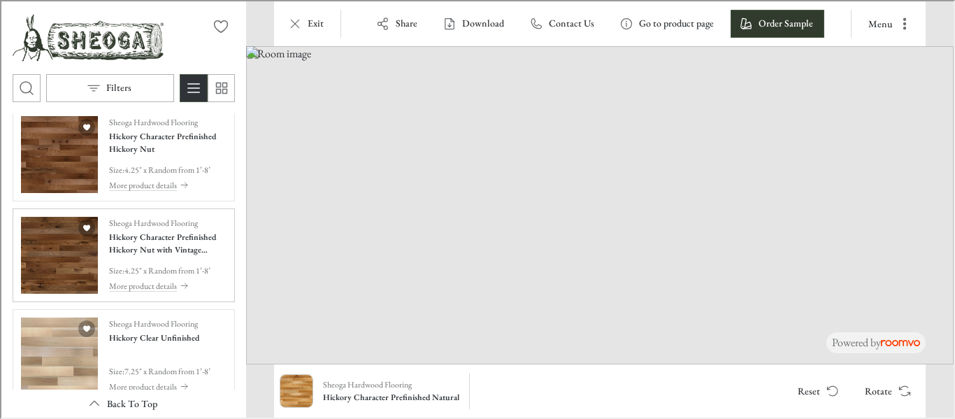
click at [191, 264] on p "4.25" x Random from 1’-8’" at bounding box center [166, 269] width 86 height 13
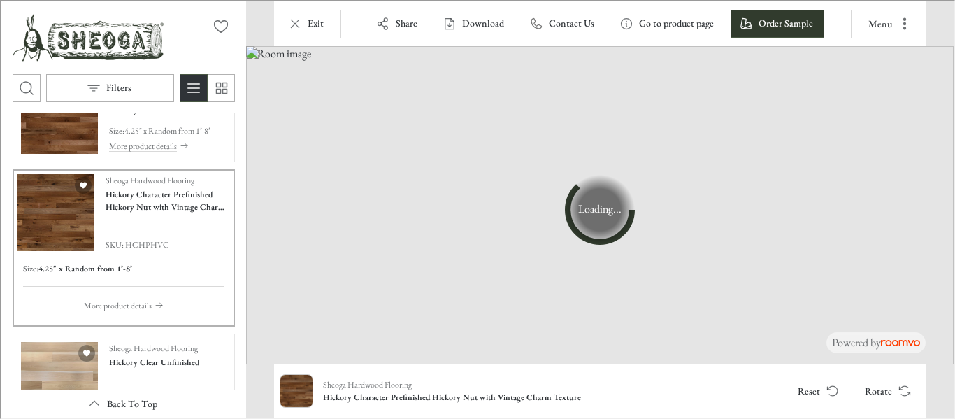
scroll to position [352, 0]
click at [102, 299] on p "More product details" at bounding box center [116, 303] width 68 height 13
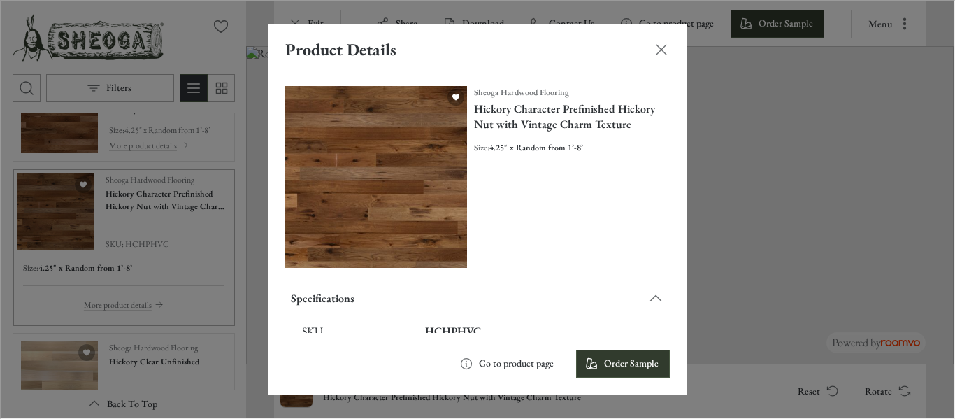
scroll to position [218, 0]
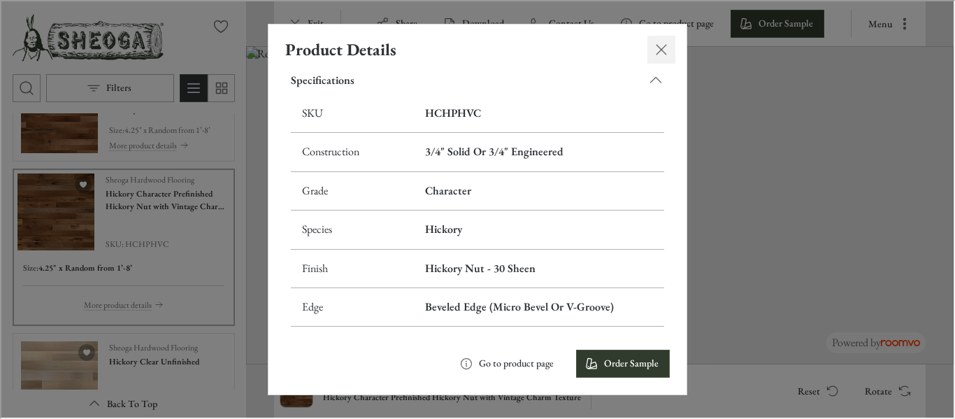
click at [656, 48] on icon "Close dialog" at bounding box center [660, 48] width 17 height 17
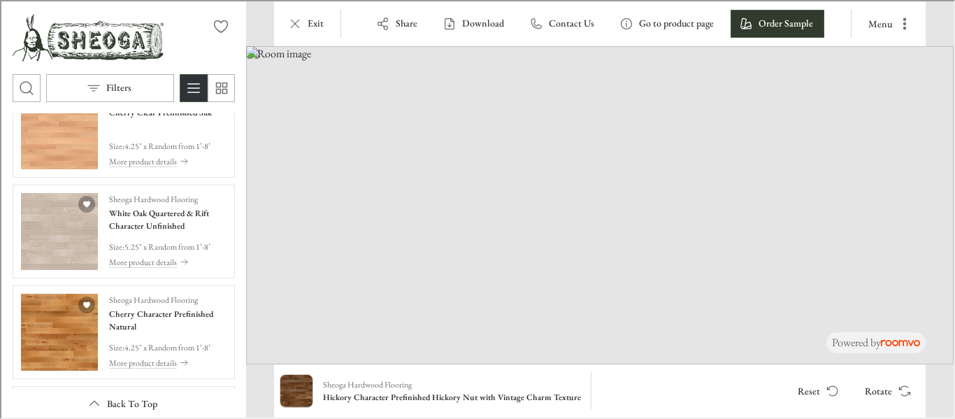
scroll to position [910, 0]
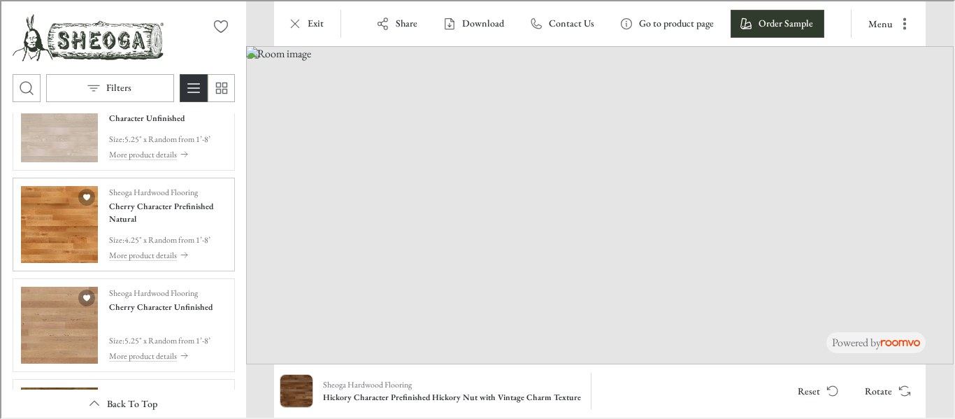
click at [46, 237] on img "See Cherry Character Prefinished Natural in the room" at bounding box center [58, 223] width 77 height 77
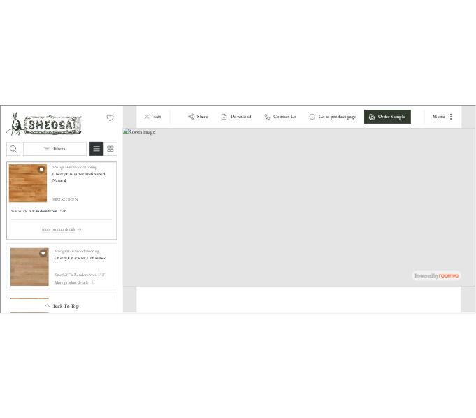
scroll to position [846, 0]
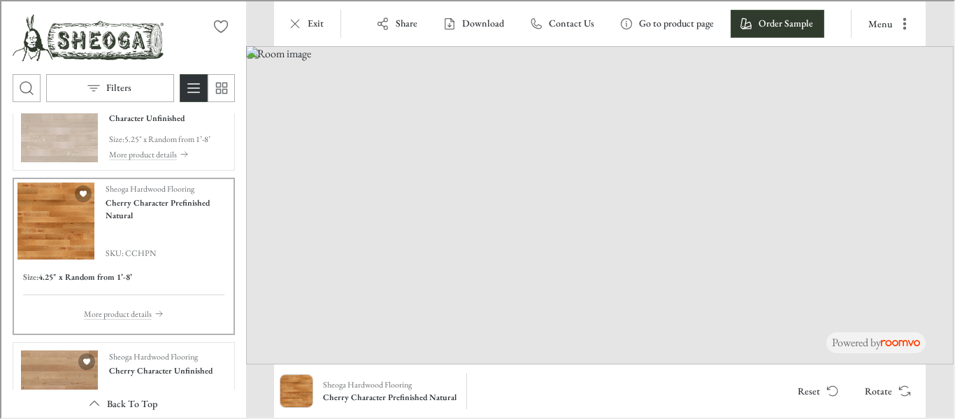
click at [301, 288] on img at bounding box center [599, 204] width 708 height 318
click at [883, 381] on button "Rotate" at bounding box center [885, 389] width 66 height 28
click at [884, 386] on button "Rotate" at bounding box center [885, 389] width 66 height 28
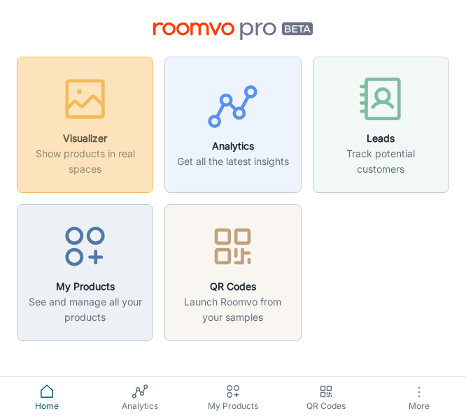
click at [151, 128] on button "Visualizer Show products in real spaces" at bounding box center [85, 125] width 136 height 136
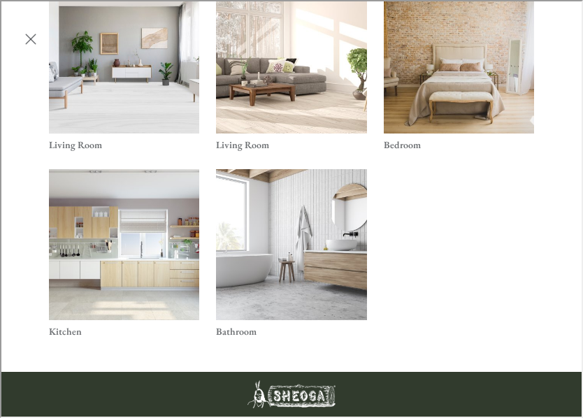
scroll to position [519, 0]
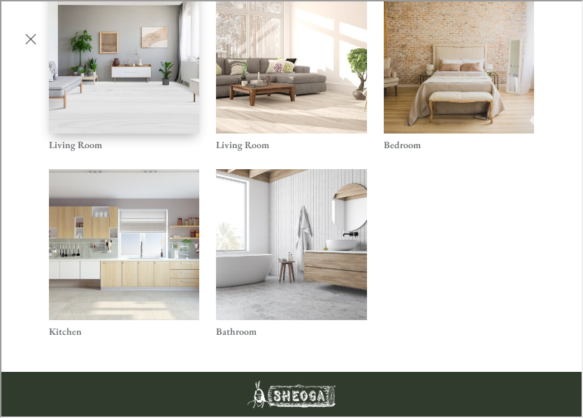
click at [138, 101] on img "Living Room" at bounding box center [124, 56] width 152 height 153
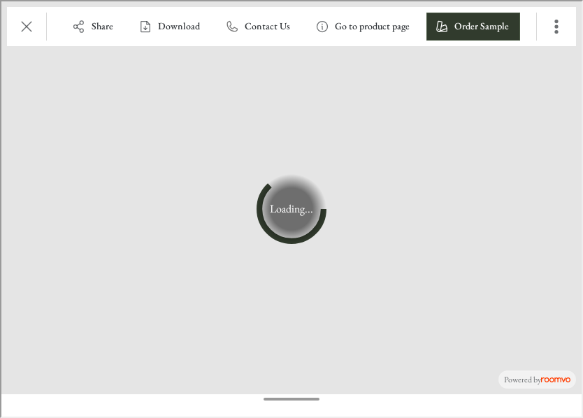
scroll to position [0, 0]
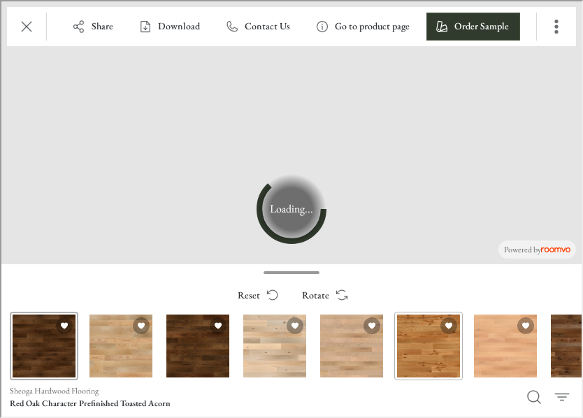
click at [457, 340] on div "Red Oak Character Prefinished Natural" at bounding box center [427, 344] width 69 height 69
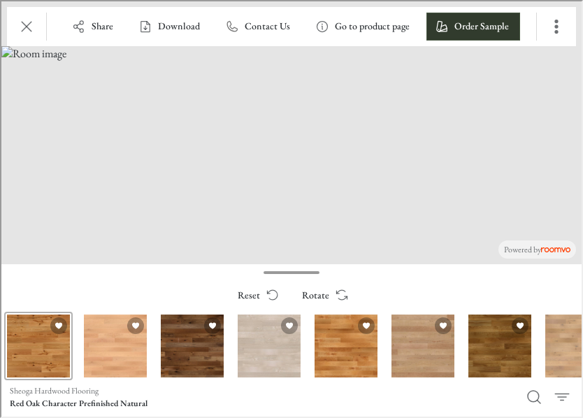
scroll to position [0, 392]
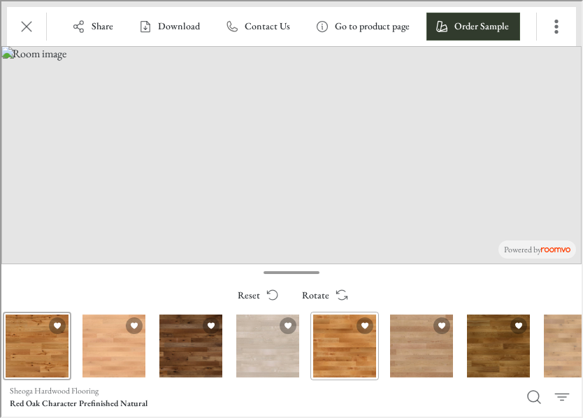
click at [345, 343] on div "Cherry Character Prefinished Natural" at bounding box center [343, 344] width 69 height 69
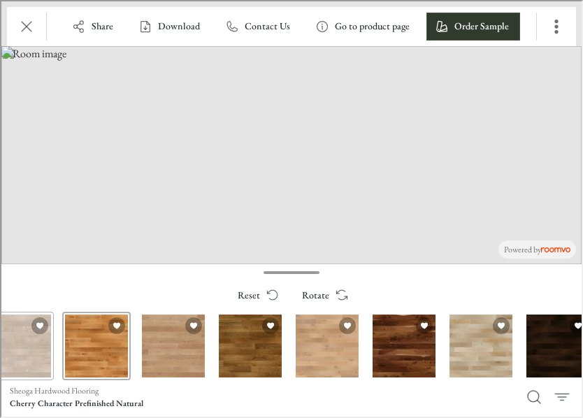
scroll to position [0, 640]
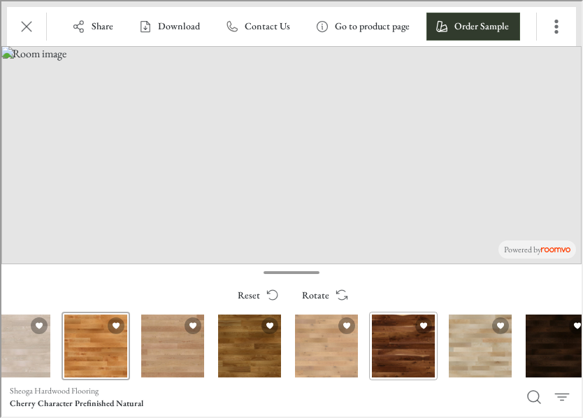
click at [396, 348] on div "Walnut Character Prefinished Natural" at bounding box center [402, 344] width 69 height 69
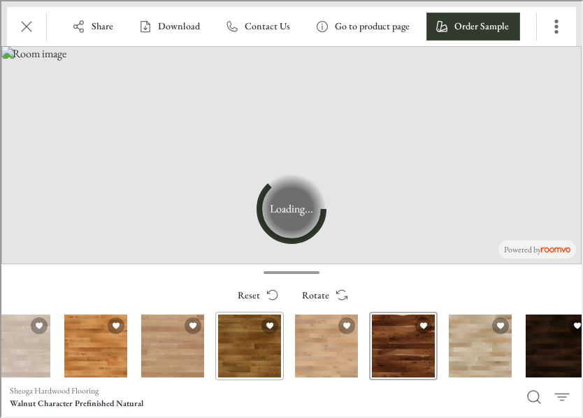
click at [234, 352] on div "White Oak Character Prefinished Natural" at bounding box center [248, 344] width 69 height 69
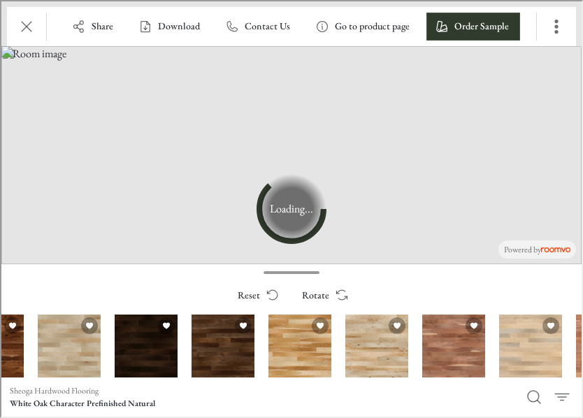
scroll to position [0, 1054]
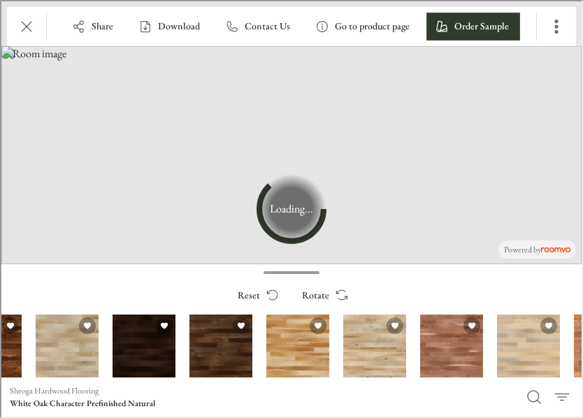
click at [234, 352] on div "Walnut Clear Prefinished Natural" at bounding box center [219, 344] width 69 height 69
click at [145, 347] on div "Hickory Character Prefinished Buckeye" at bounding box center [142, 344] width 69 height 69
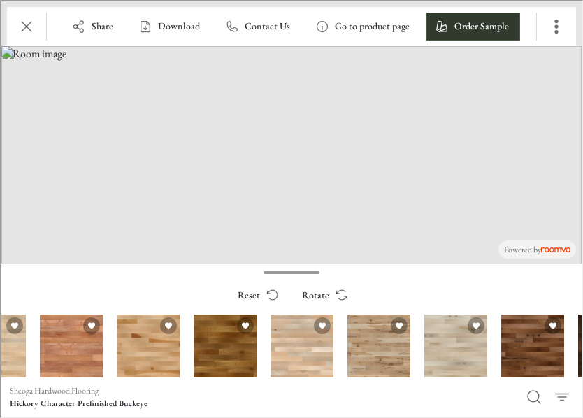
scroll to position [0, 1621]
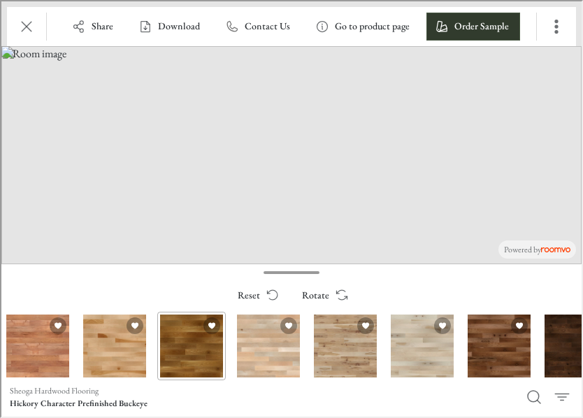
click at [187, 350] on div "White Oak Clear Prefinished Natural" at bounding box center [190, 344] width 69 height 69
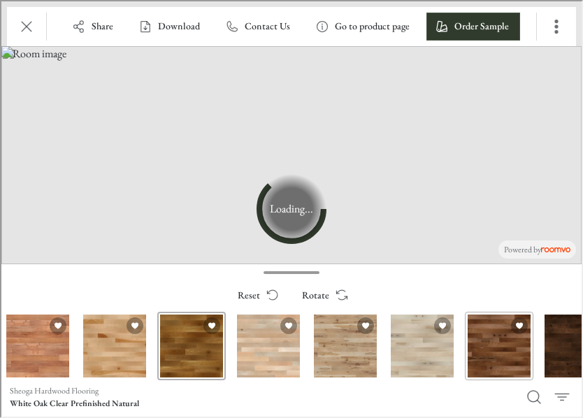
click at [515, 341] on div "Hickory Character Prefinished Hickory Nut" at bounding box center [498, 344] width 69 height 69
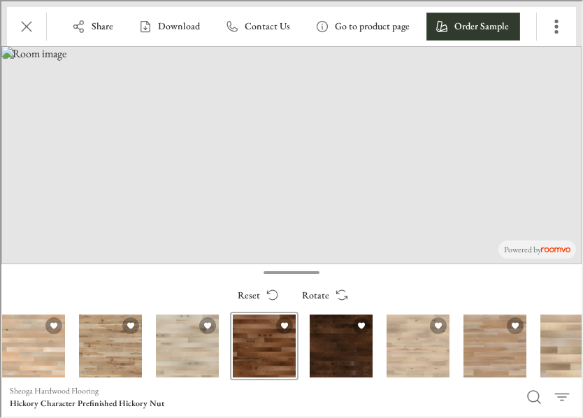
scroll to position [0, 2043]
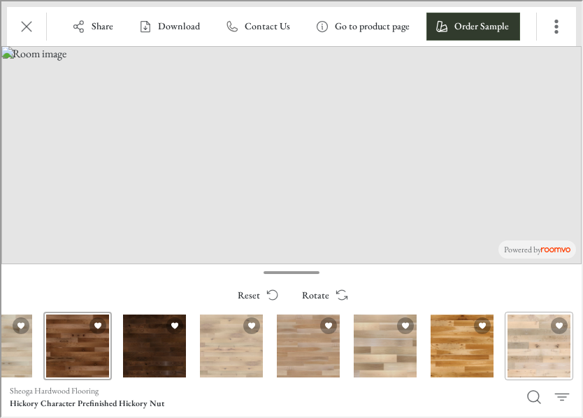
click at [529, 359] on div "White Oak Live Sawn Unfinished" at bounding box center [537, 344] width 69 height 69
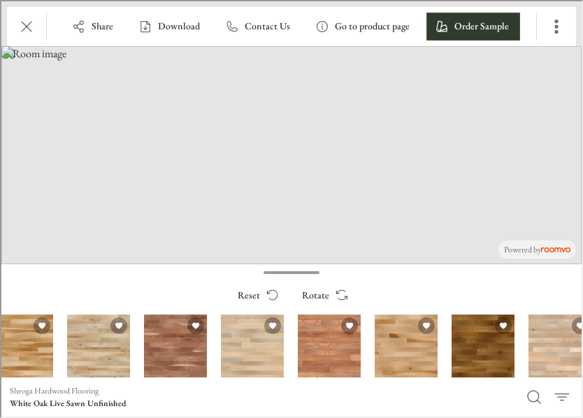
scroll to position [0, 1329]
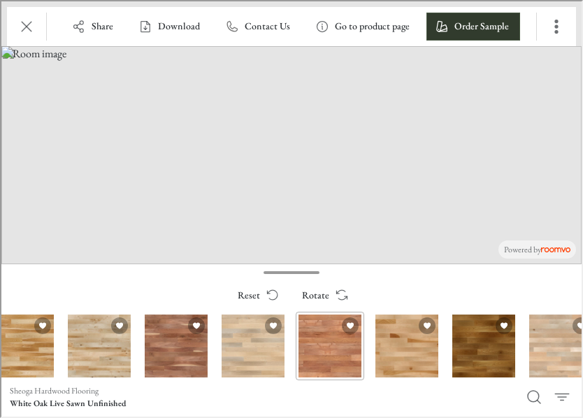
click at [334, 352] on div "Walnut Character Unfinished" at bounding box center [328, 344] width 69 height 69
click at [176, 349] on div "Walnut Clear Unfinished" at bounding box center [175, 344] width 69 height 69
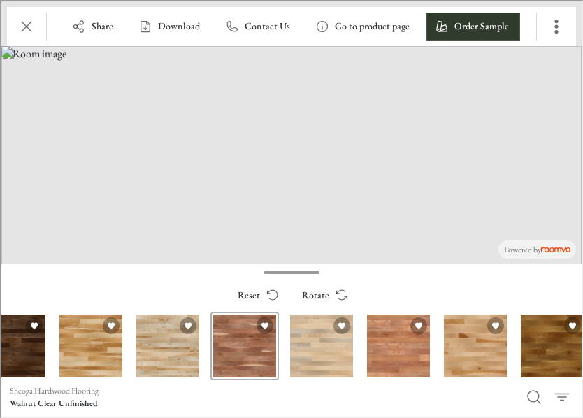
scroll to position [0, 1260]
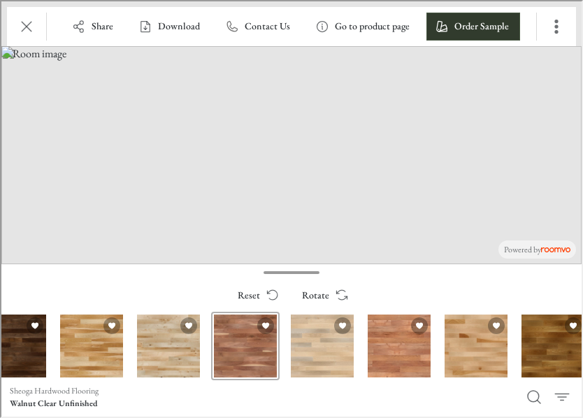
click at [176, 349] on div "Maple Character Prefinished Natural" at bounding box center [167, 344] width 69 height 69
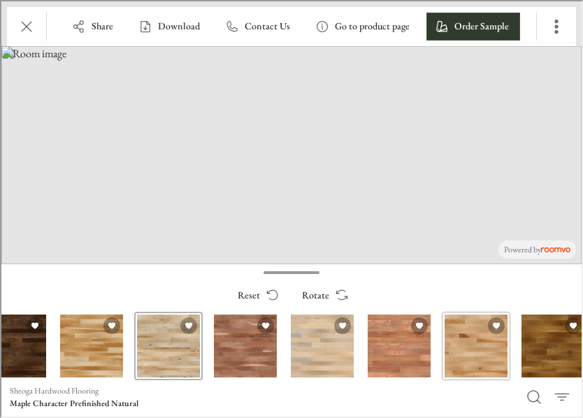
click at [489, 343] on div "Beech Clear Prefinished Natural" at bounding box center [474, 344] width 69 height 69
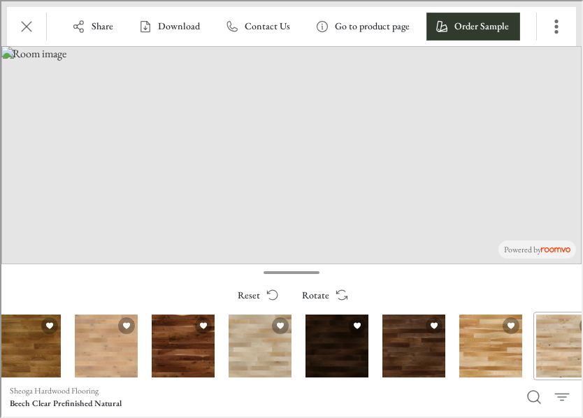
scroll to position [0, 860]
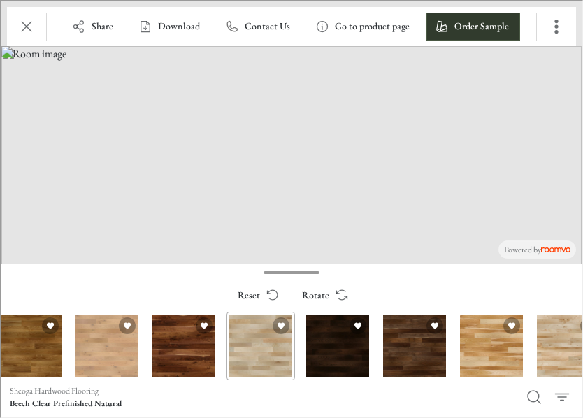
click at [280, 351] on div "Maple Clear Prefinished Natural" at bounding box center [259, 344] width 69 height 69
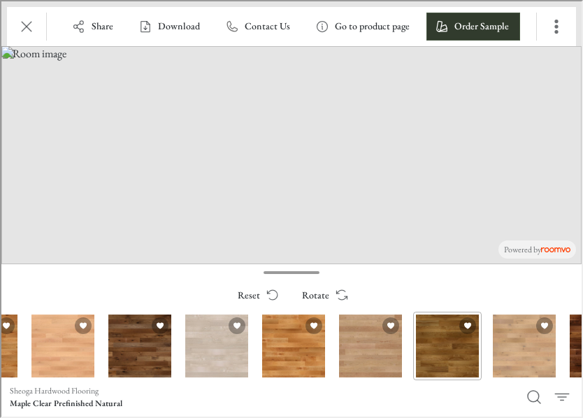
scroll to position [0, 442]
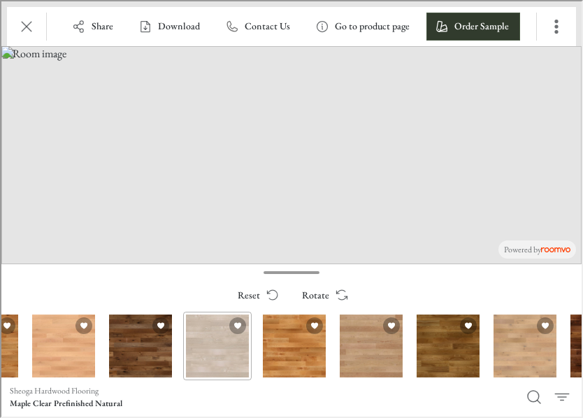
click at [199, 340] on div "White Oak Quartered & Rift Character Unfinished" at bounding box center [216, 344] width 69 height 69
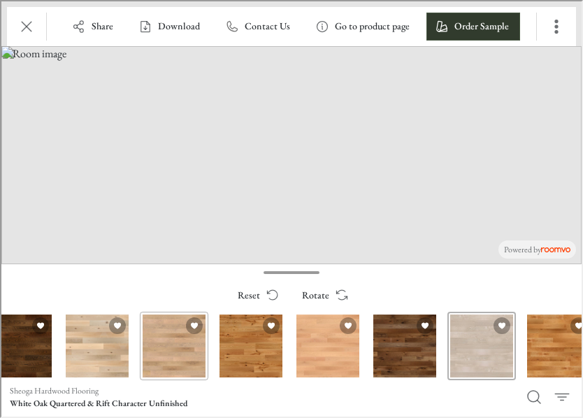
scroll to position [0, 0]
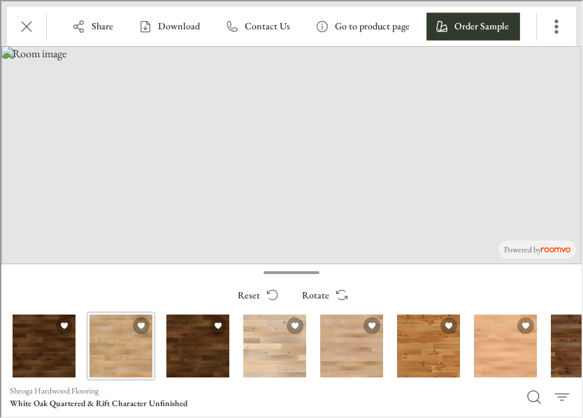
click at [101, 350] on div "Red Oak Clear Prefinished Natural" at bounding box center [119, 344] width 69 height 69
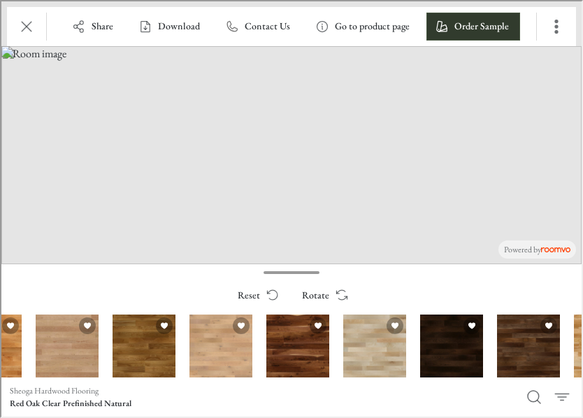
scroll to position [0, 747]
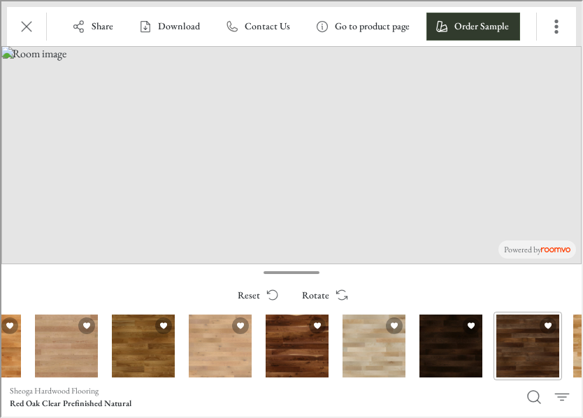
click at [520, 349] on div "Walnut Clear Prefinished Natural" at bounding box center [526, 344] width 69 height 69
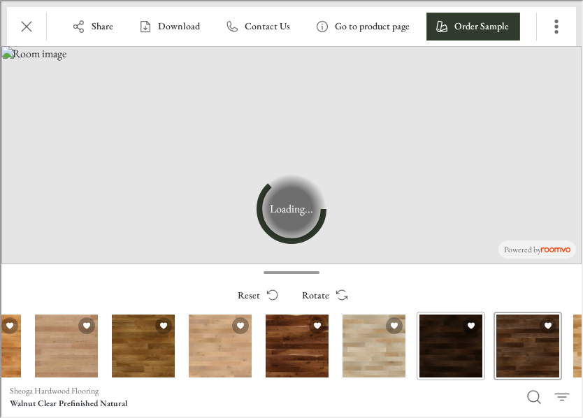
click at [450, 361] on div "Hickory Character Prefinished Buckeye" at bounding box center [449, 344] width 69 height 69
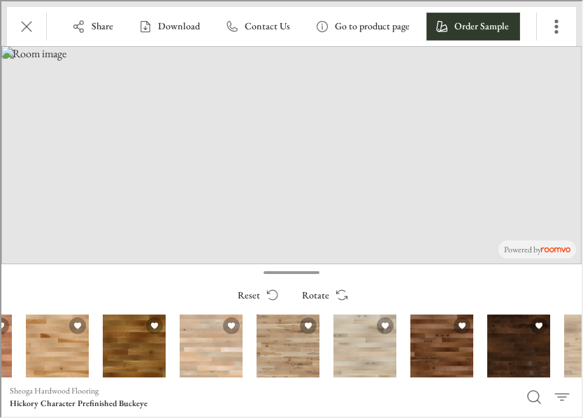
scroll to position [0, 1679]
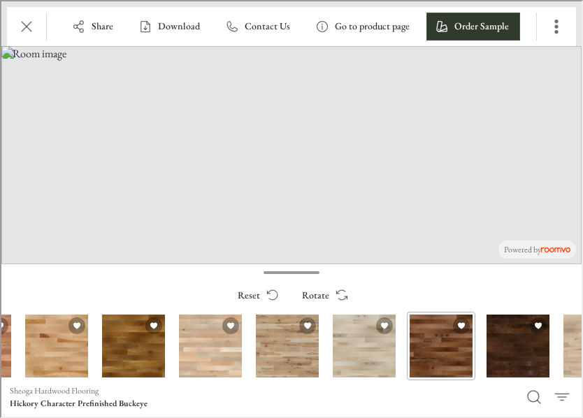
click at [443, 353] on div "Hickory Character Prefinished Hickory Nut" at bounding box center [440, 344] width 69 height 69
click at [515, 367] on div "White Oak Character Prefinished Cattail" at bounding box center [516, 344] width 69 height 69
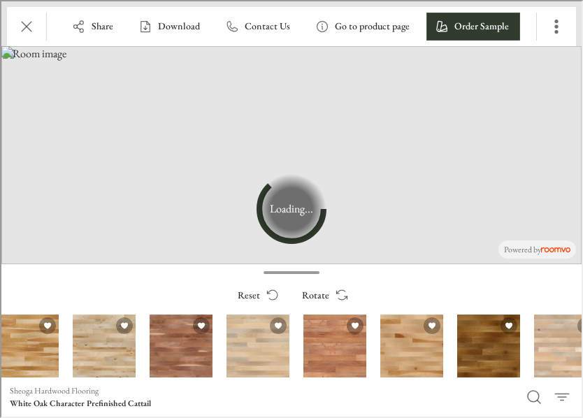
scroll to position [0, 1315]
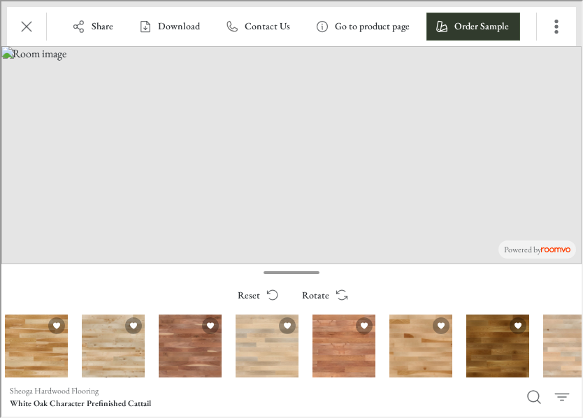
click at [515, 367] on div "White Oak Clear Prefinished Natural" at bounding box center [496, 344] width 69 height 69
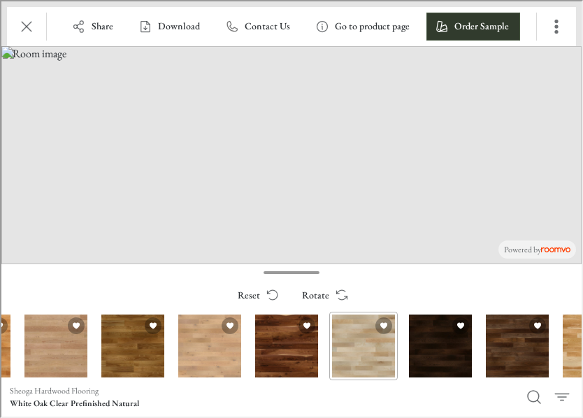
scroll to position [0, 754]
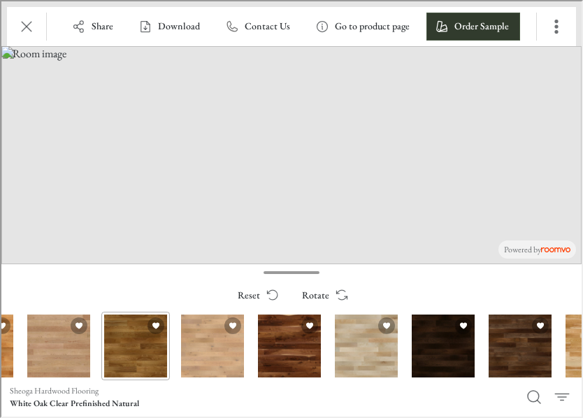
click at [122, 346] on div "White Oak Character Prefinished Natural" at bounding box center [134, 344] width 69 height 69
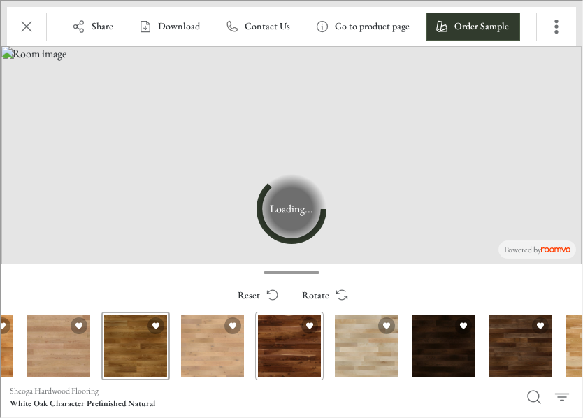
click at [307, 349] on div "Walnut Character Prefinished Natural" at bounding box center [288, 344] width 69 height 69
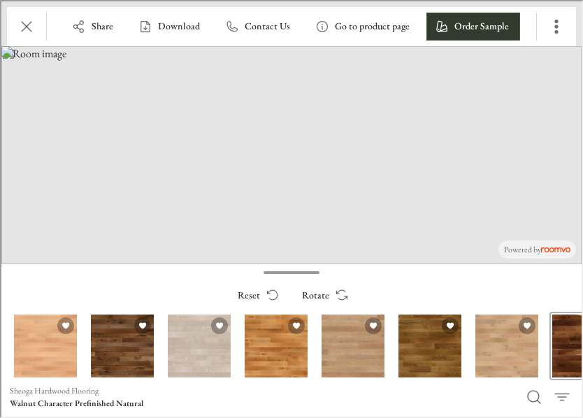
scroll to position [0, 459]
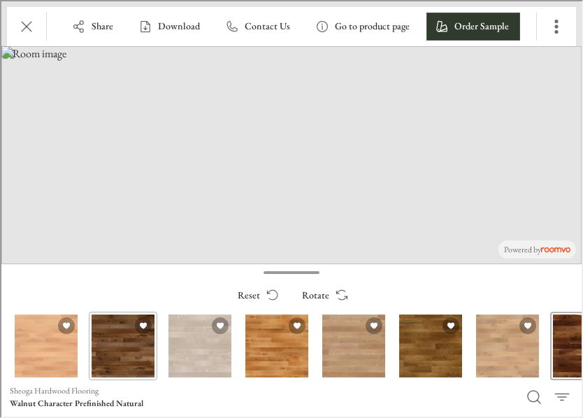
click at [129, 350] on div "Hickory Character Prefinished Hickory Nut with Vintage Charm Texture" at bounding box center [121, 344] width 69 height 69
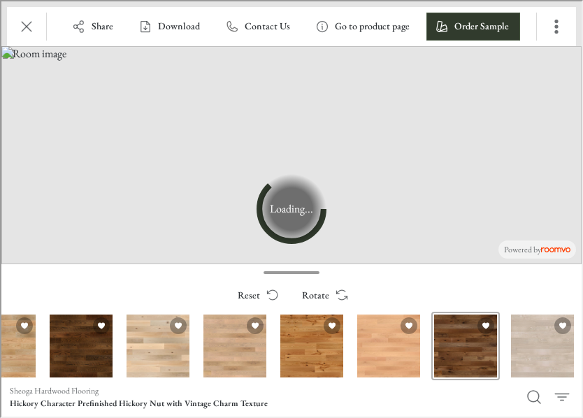
scroll to position [0, 116]
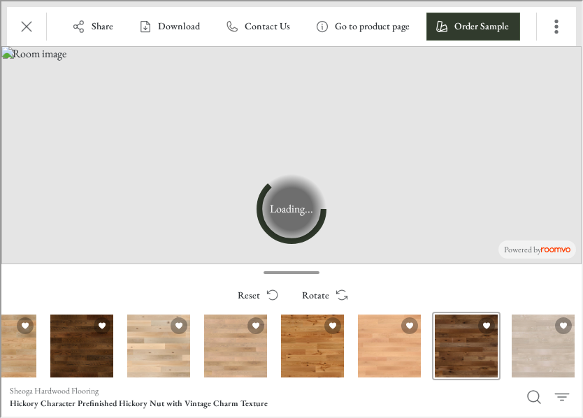
click at [73, 352] on div "Red Oak Character Prefinished Cattail with Saw Cut Texture" at bounding box center [80, 344] width 69 height 69
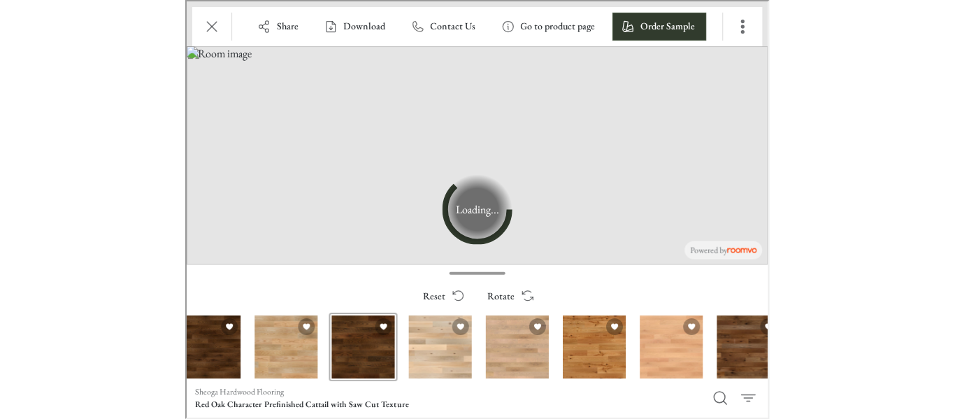
scroll to position [0, 0]
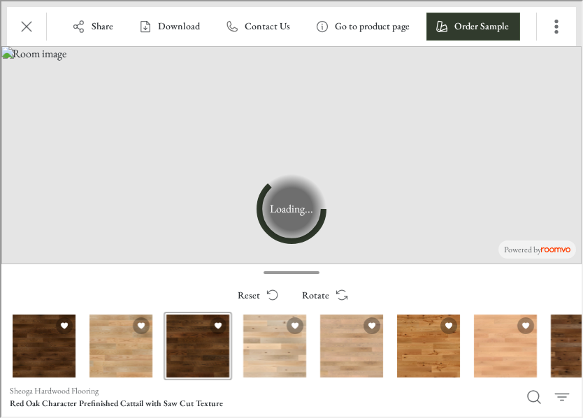
click at [73, 352] on div "Red Oak Character Prefinished Toasted Acorn" at bounding box center [42, 344] width 69 height 69
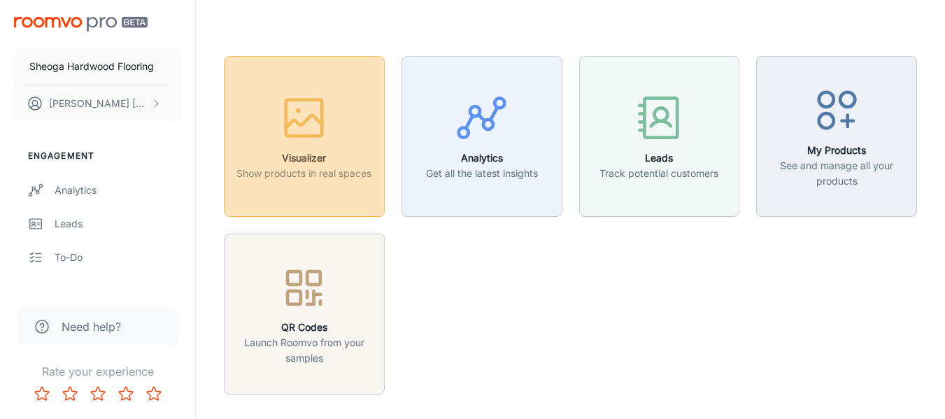
click at [279, 139] on icon "button" at bounding box center [304, 118] width 52 height 52
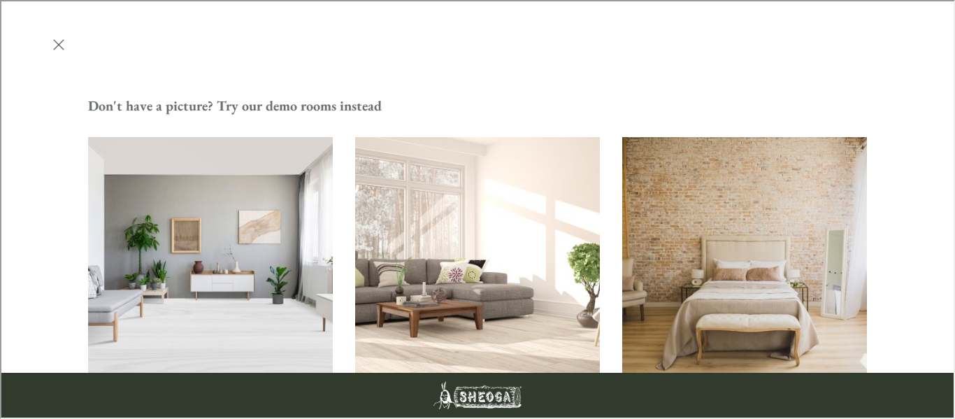
scroll to position [445, 0]
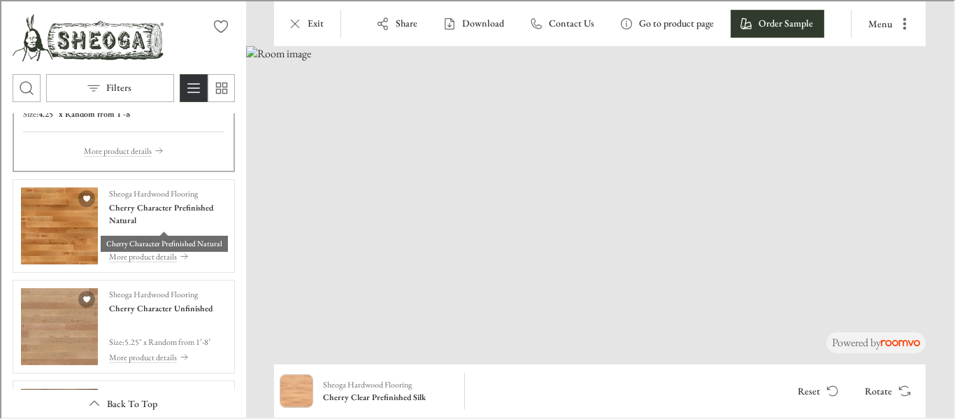
scroll to position [103, 0]
click at [61, 215] on img "See Cherry Character Prefinished Natural in the room" at bounding box center [58, 223] width 77 height 77
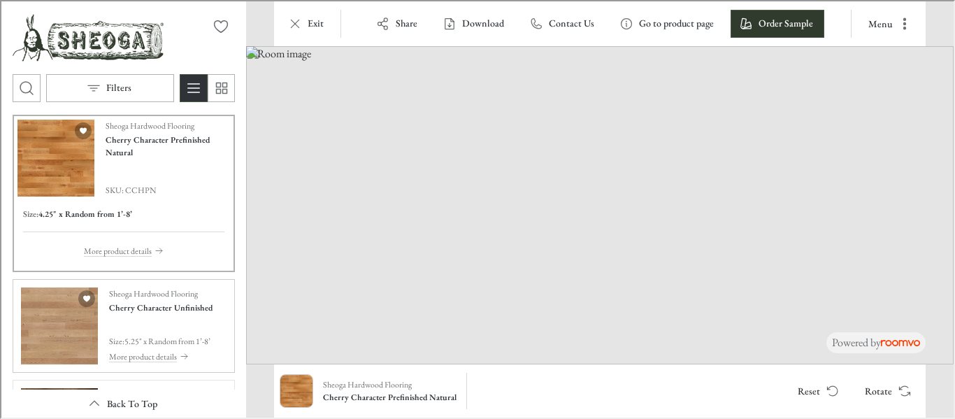
click at [71, 323] on img "See Cherry Character Unfinished in the room" at bounding box center [58, 324] width 77 height 77
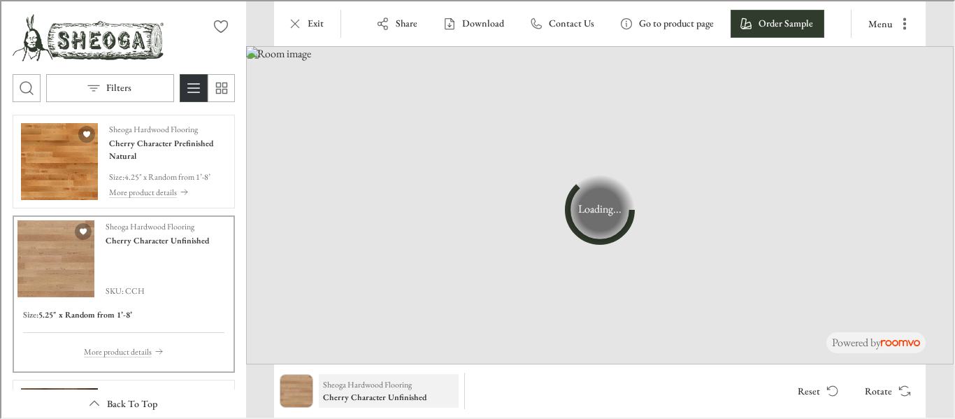
click at [378, 385] on p "Sheoga Hardwood Flooring" at bounding box center [366, 383] width 89 height 13
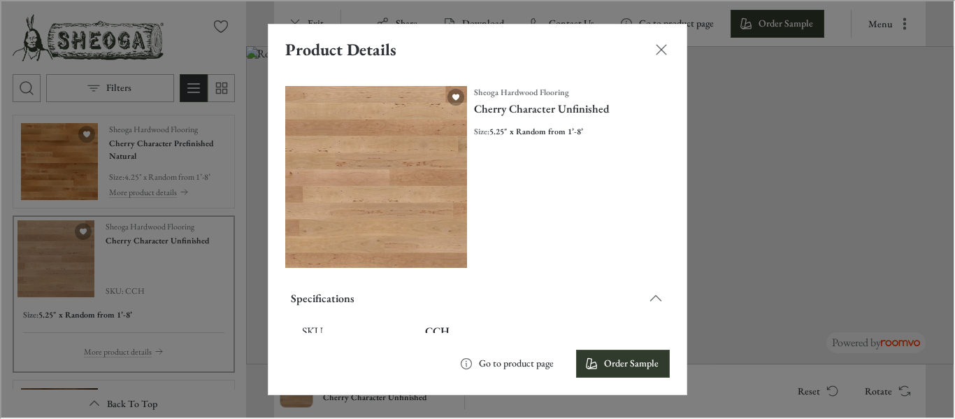
click at [587, 228] on div "Sheoga Hardwood Flooring Cherry Character Unfinished Size : 5.25" x Random from…" at bounding box center [571, 176] width 196 height 182
